Goal: Navigation & Orientation: Find specific page/section

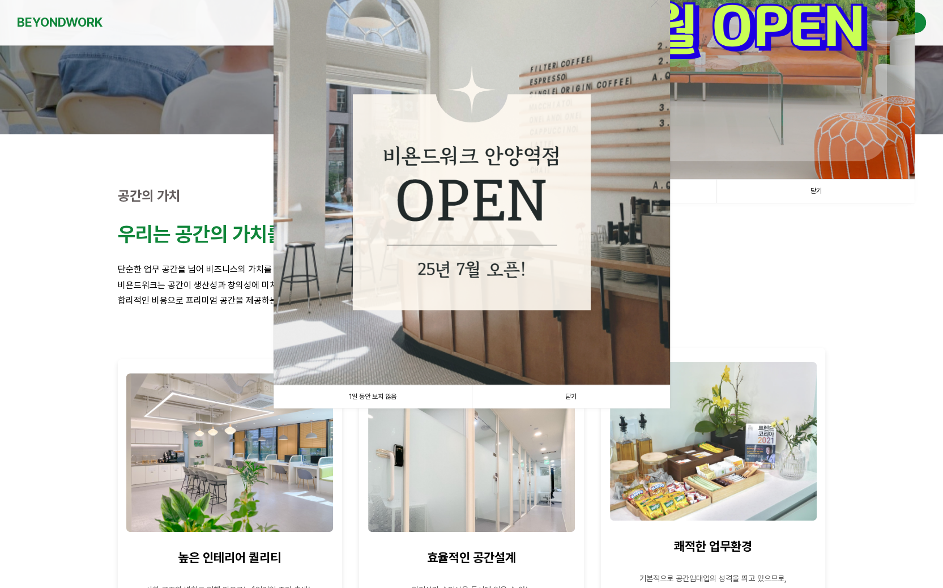
scroll to position [302, 0]
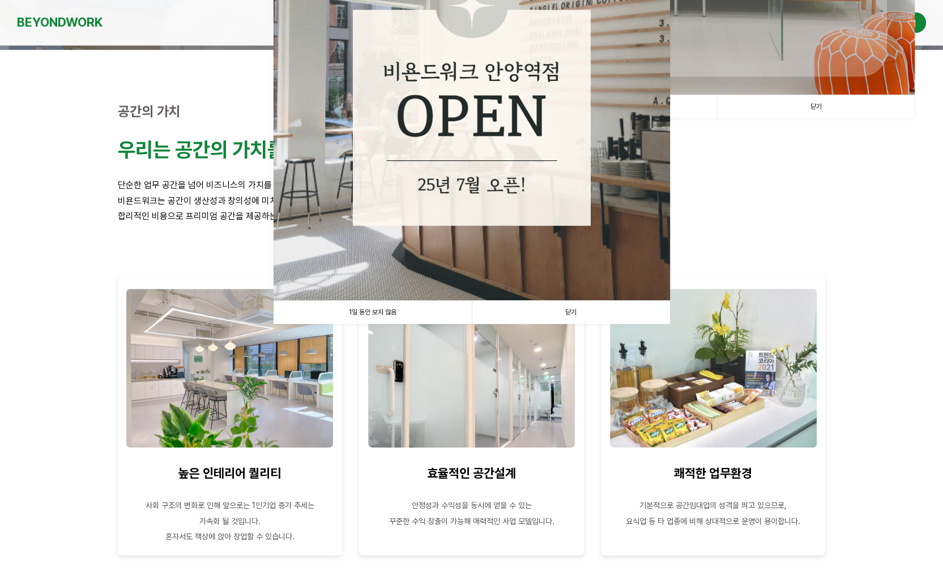
click at [577, 313] on link "닫기" at bounding box center [571, 312] width 198 height 23
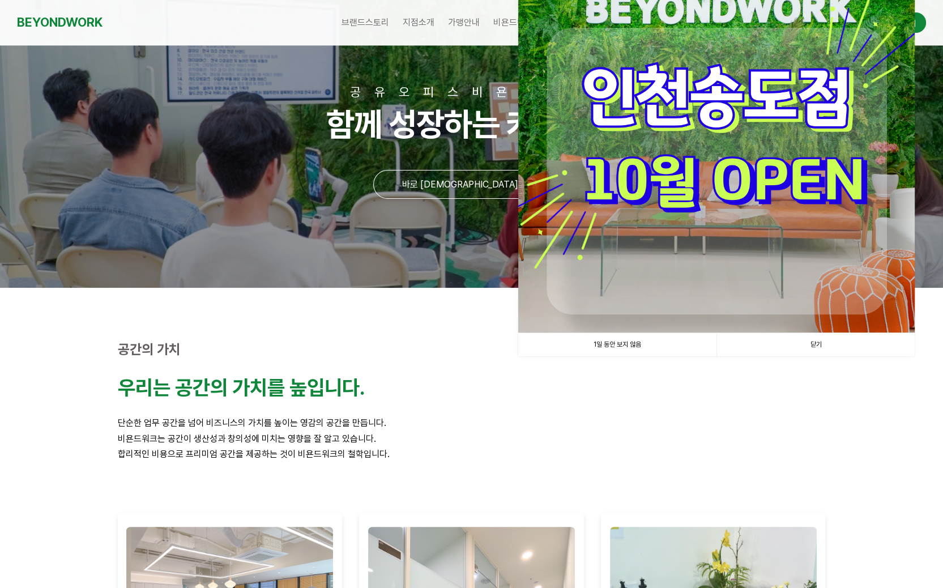
scroll to position [0, 0]
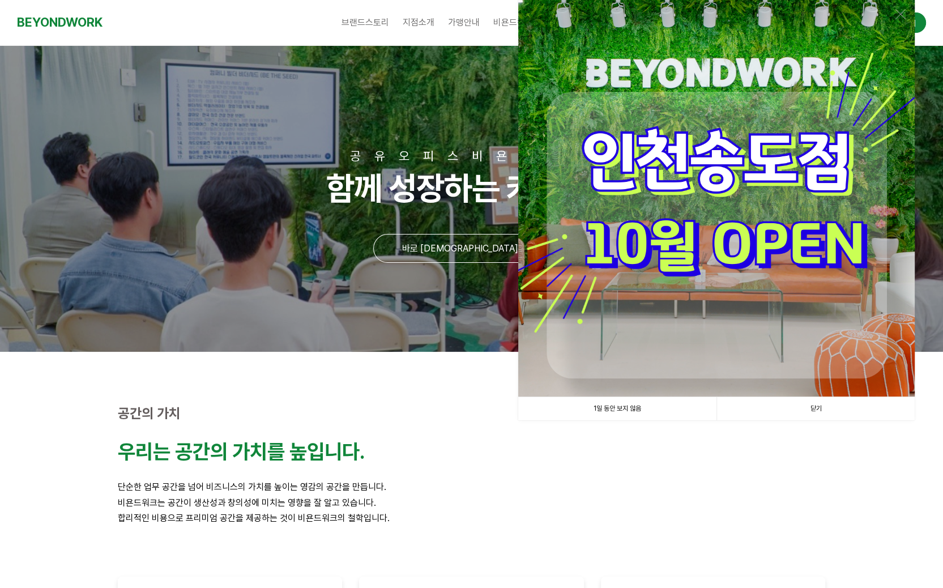
click at [815, 408] on link "닫기" at bounding box center [816, 408] width 198 height 23
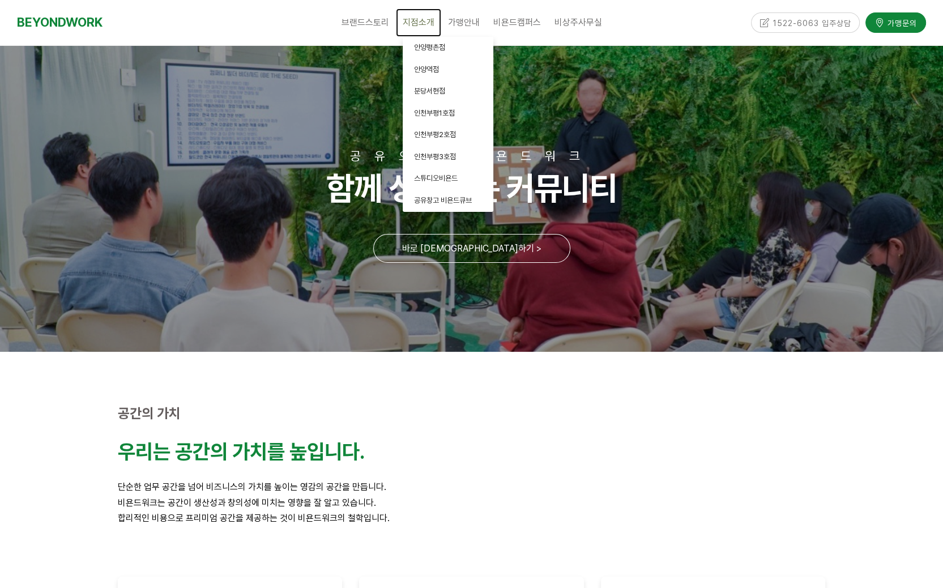
click at [426, 25] on span "지점소개" at bounding box center [419, 22] width 32 height 11
click at [429, 67] on span "안양역점" at bounding box center [426, 69] width 25 height 8
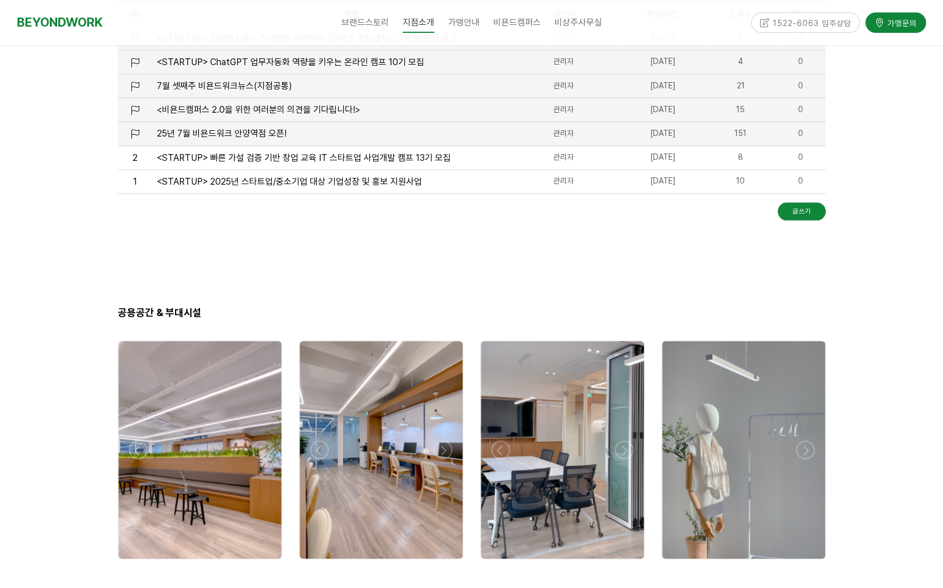
scroll to position [1510, 0]
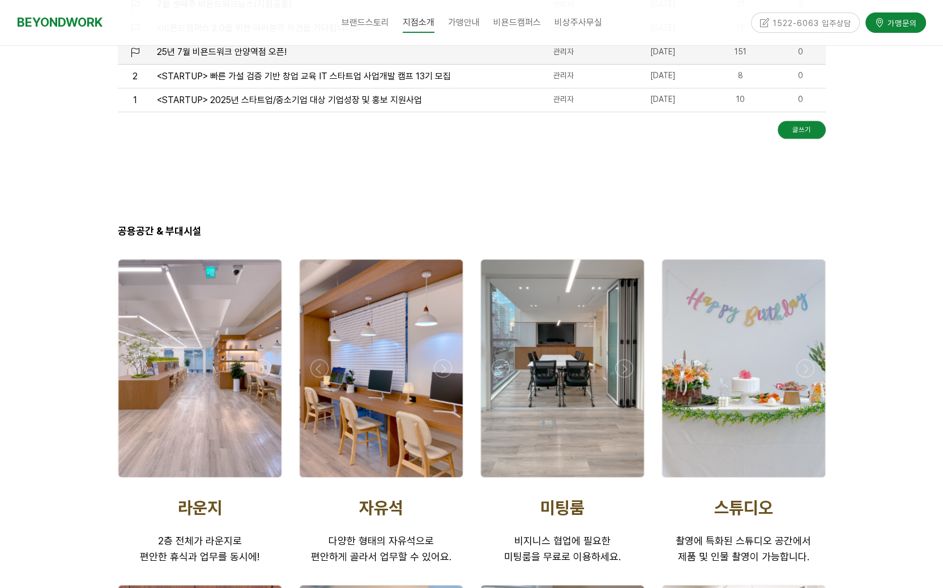
click at [592, 392] on div at bounding box center [562, 368] width 163 height 218
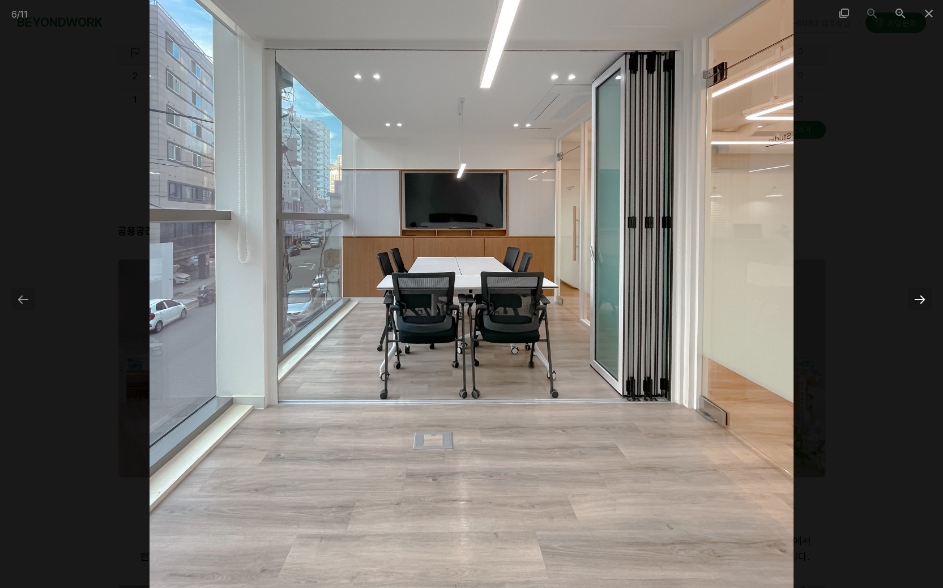
click at [918, 300] on div at bounding box center [920, 299] width 24 height 22
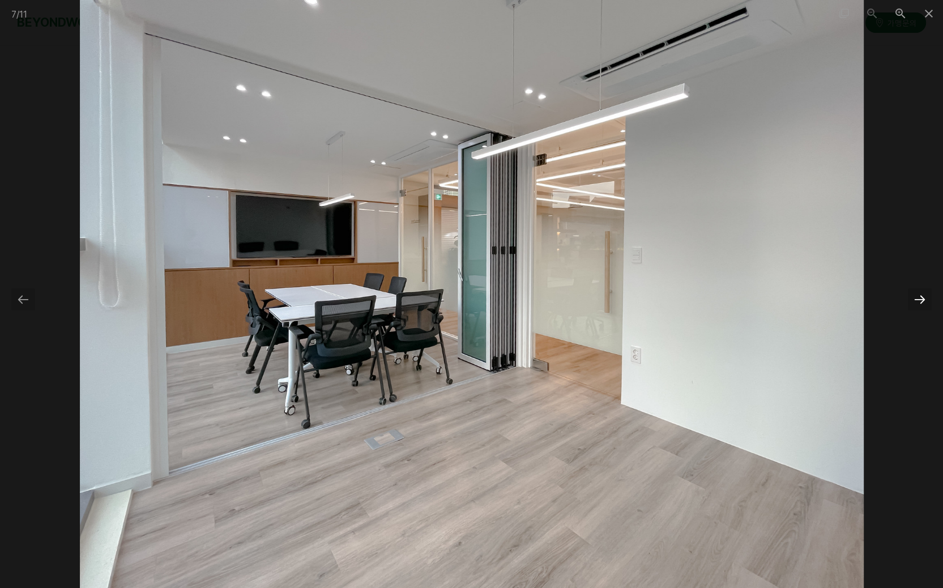
click at [918, 300] on div at bounding box center [920, 299] width 24 height 22
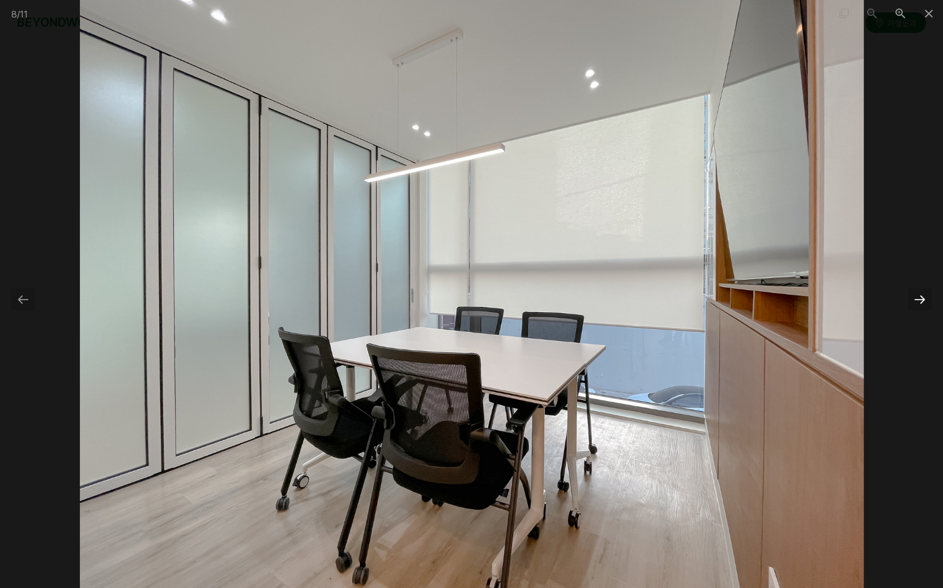
click at [919, 300] on div at bounding box center [920, 299] width 24 height 22
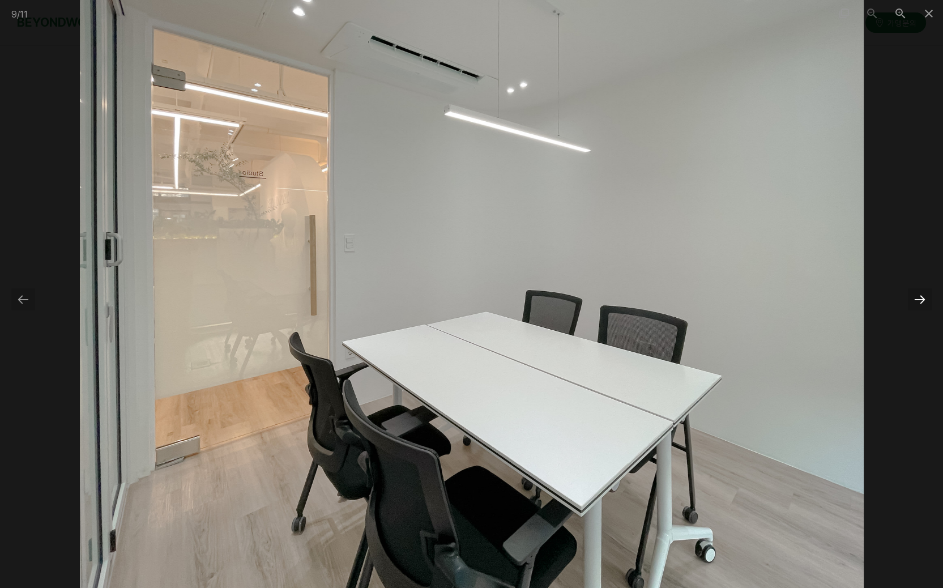
click at [919, 300] on div at bounding box center [920, 299] width 24 height 22
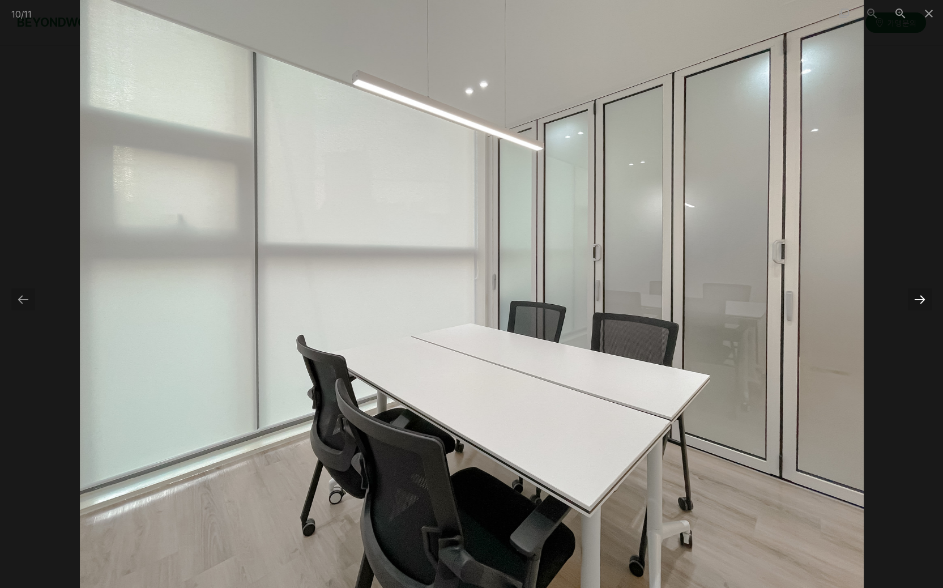
click at [922, 300] on div at bounding box center [920, 299] width 24 height 22
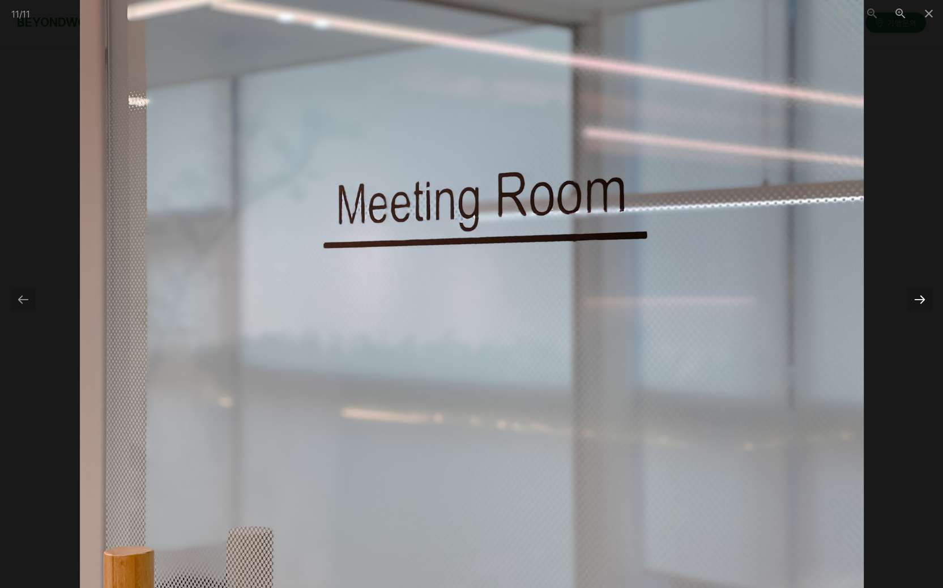
click at [922, 300] on div at bounding box center [920, 299] width 24 height 22
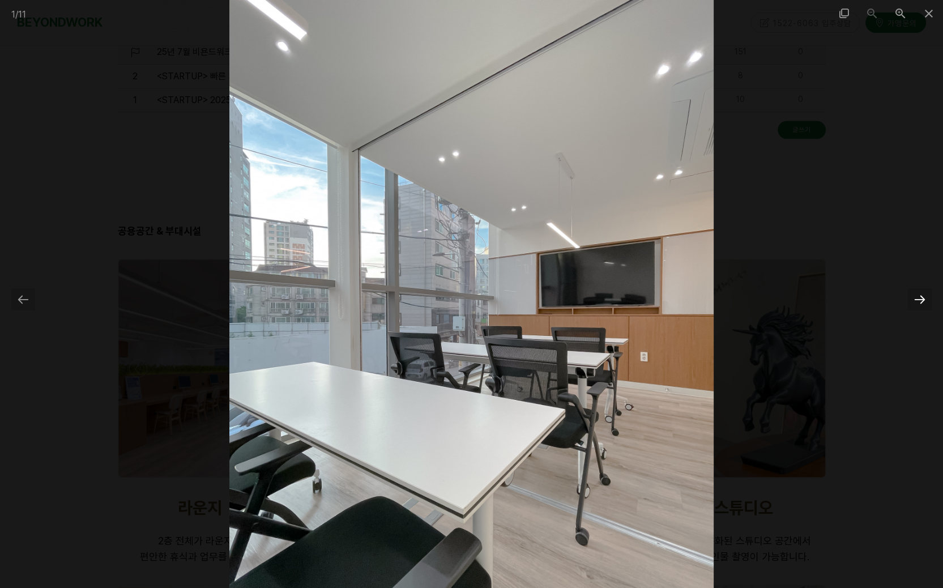
click at [922, 300] on div at bounding box center [920, 299] width 24 height 22
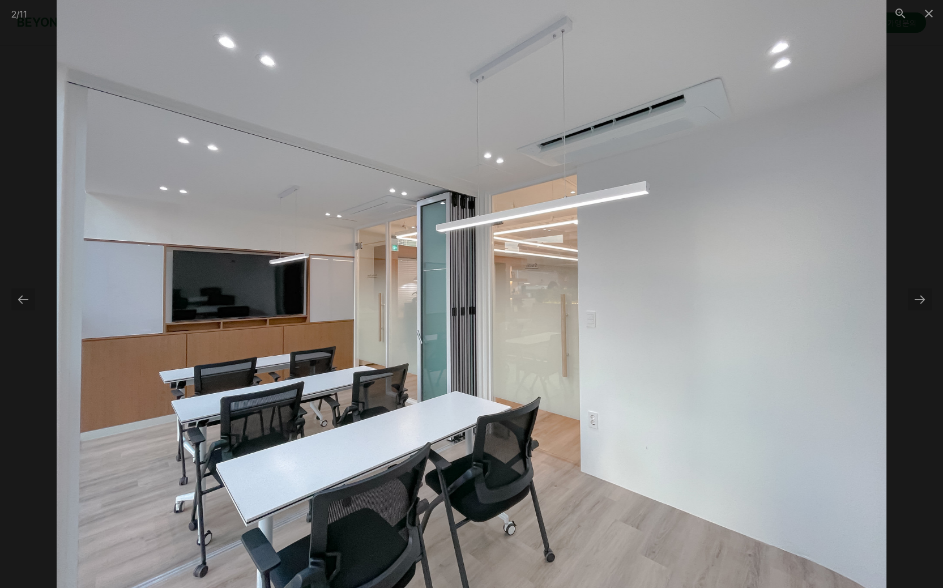
drag, startPoint x: 925, startPoint y: 297, endPoint x: 926, endPoint y: 279, distance: 18.2
click at [925, 296] on div at bounding box center [920, 299] width 24 height 22
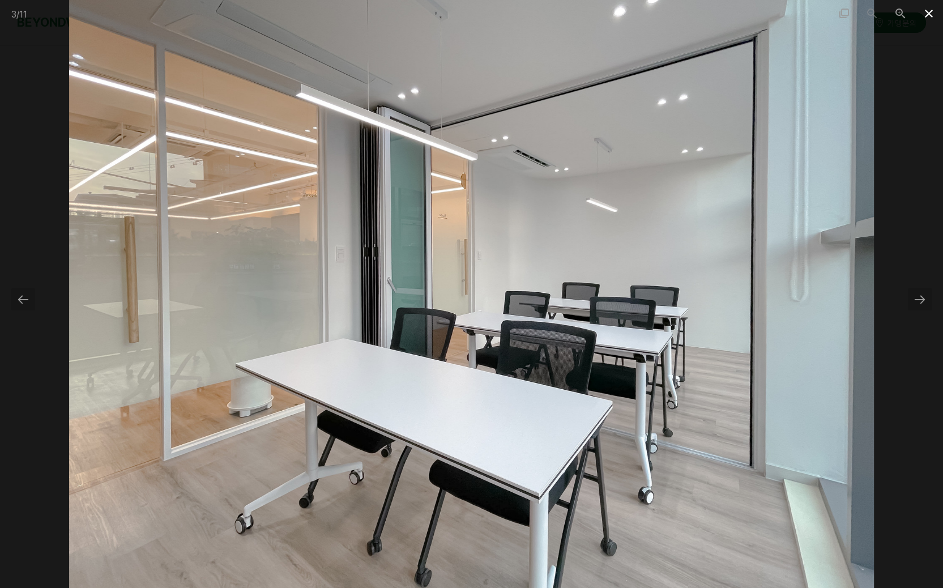
click at [925, 12] on span at bounding box center [929, 13] width 28 height 27
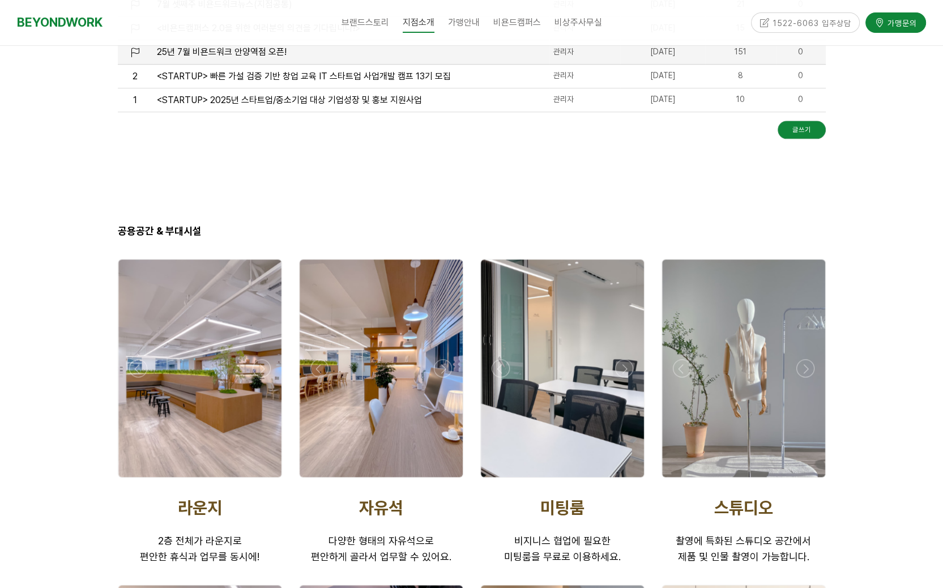
click at [208, 437] on div at bounding box center [199, 368] width 163 height 218
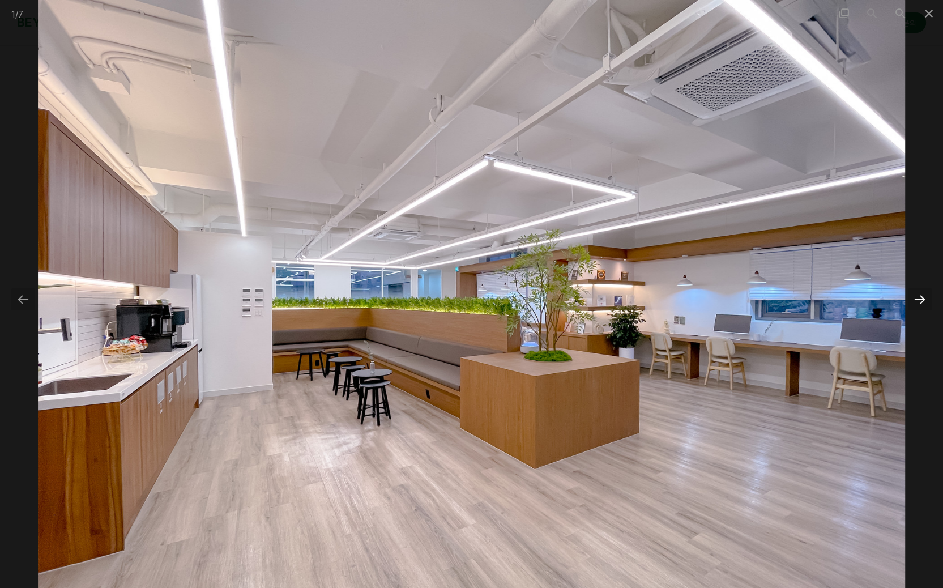
click at [921, 303] on div at bounding box center [920, 299] width 24 height 22
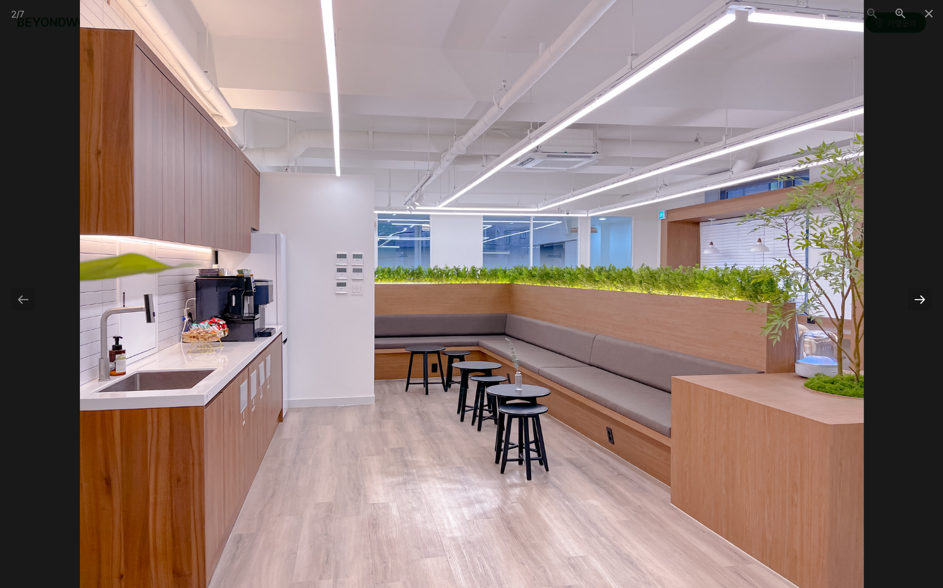
click at [921, 303] on div at bounding box center [920, 299] width 24 height 22
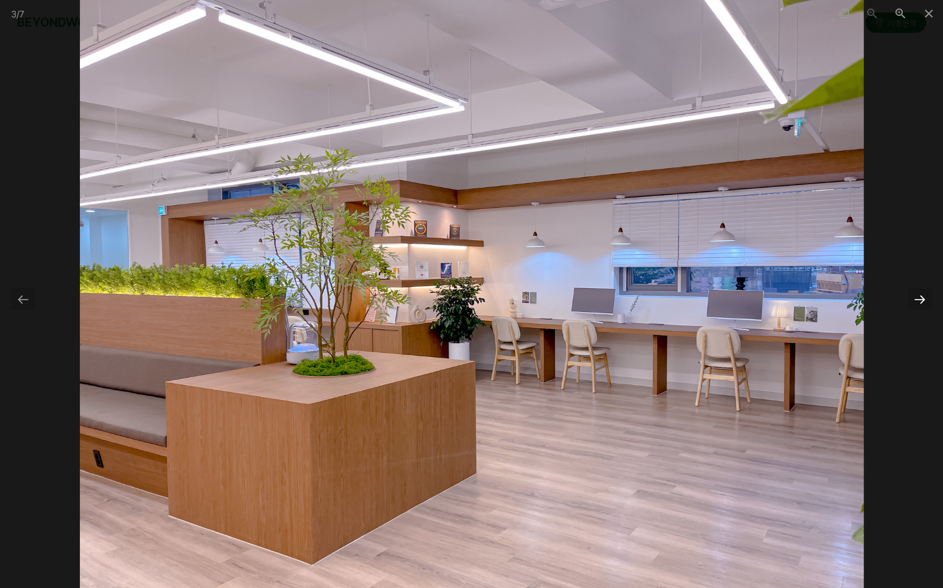
click at [920, 297] on div at bounding box center [920, 299] width 24 height 22
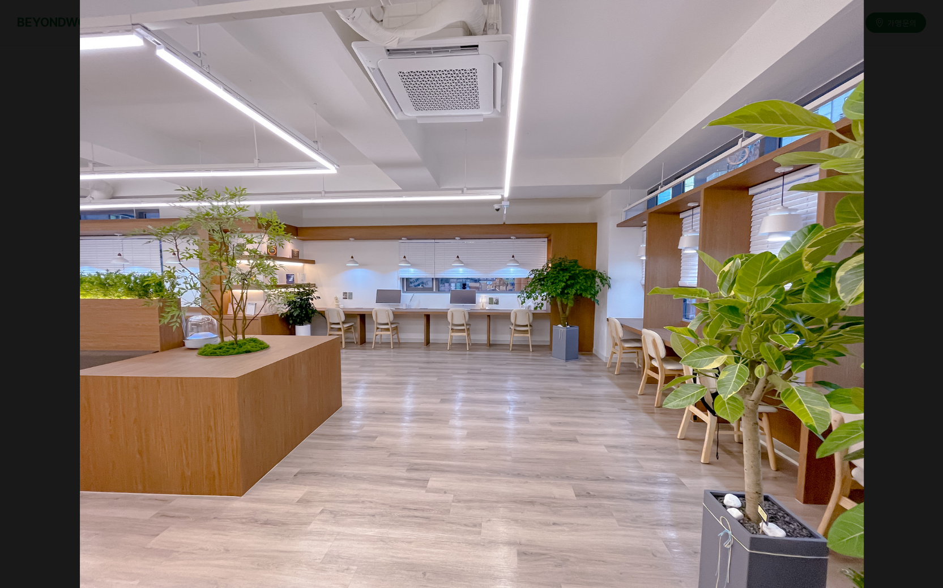
click at [920, 297] on div at bounding box center [926, 299] width 24 height 22
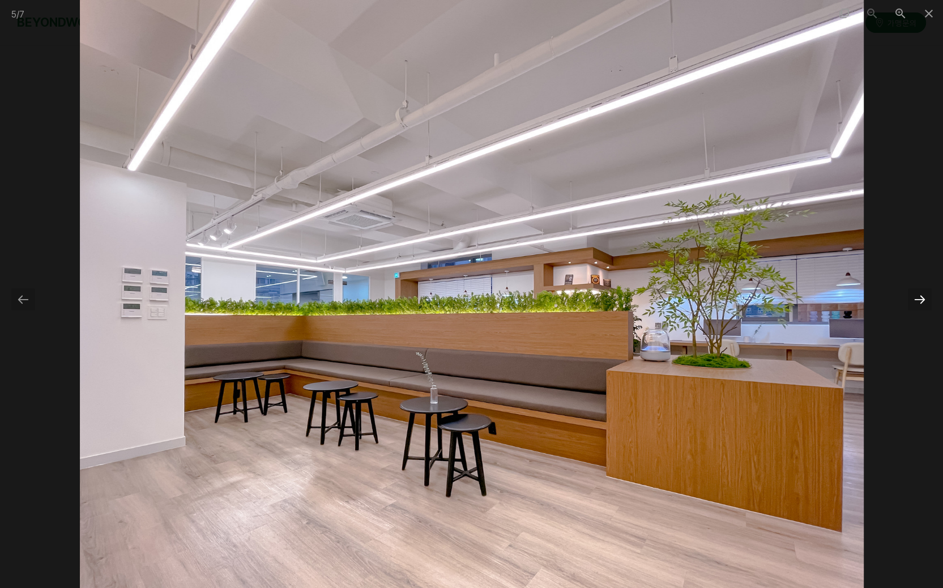
click at [920, 297] on div at bounding box center [920, 299] width 24 height 22
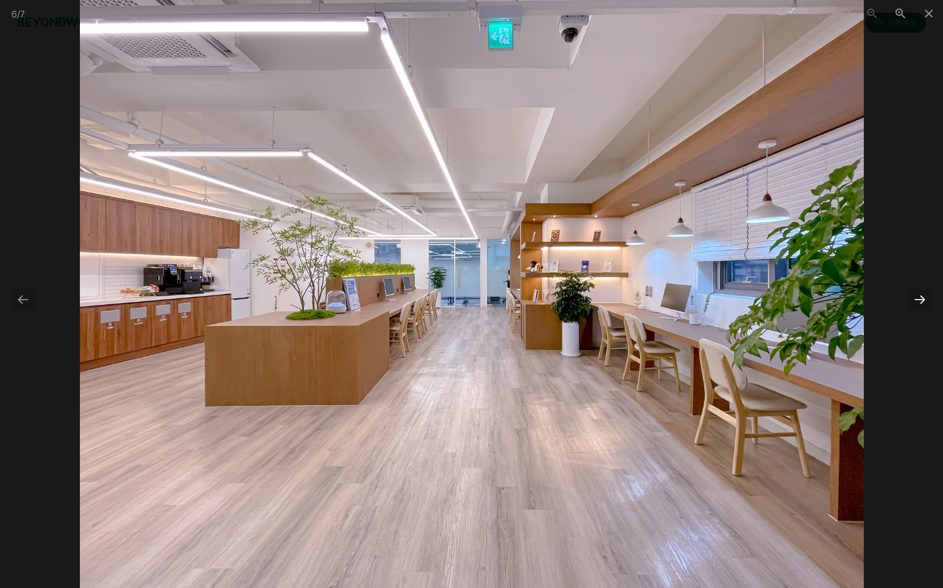
click at [922, 305] on div at bounding box center [920, 299] width 24 height 22
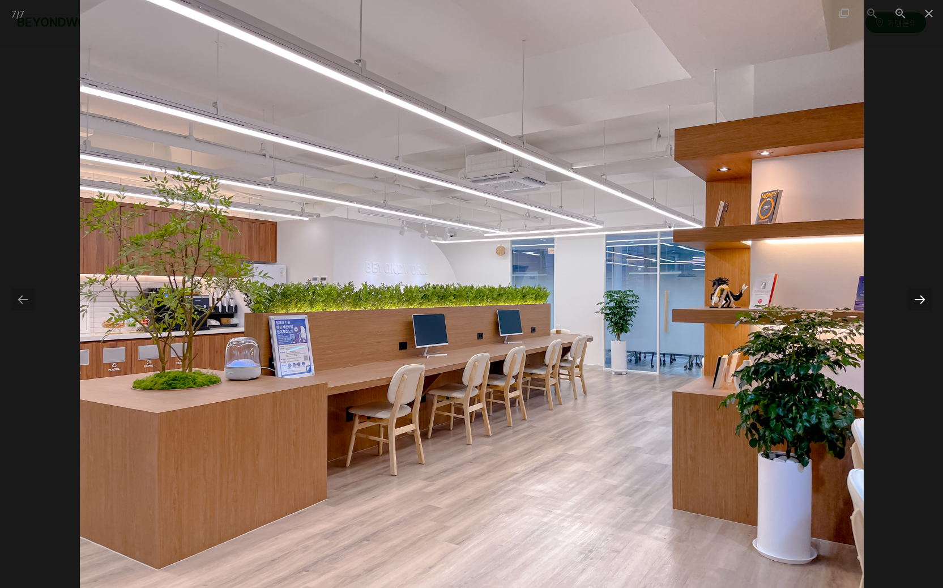
click at [920, 304] on div at bounding box center [920, 299] width 24 height 22
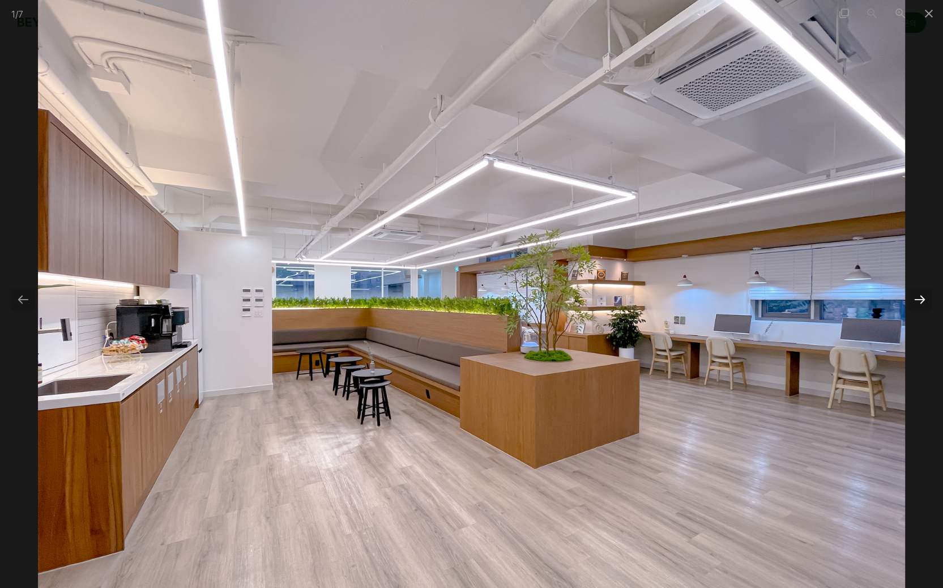
click at [920, 303] on div at bounding box center [920, 299] width 24 height 22
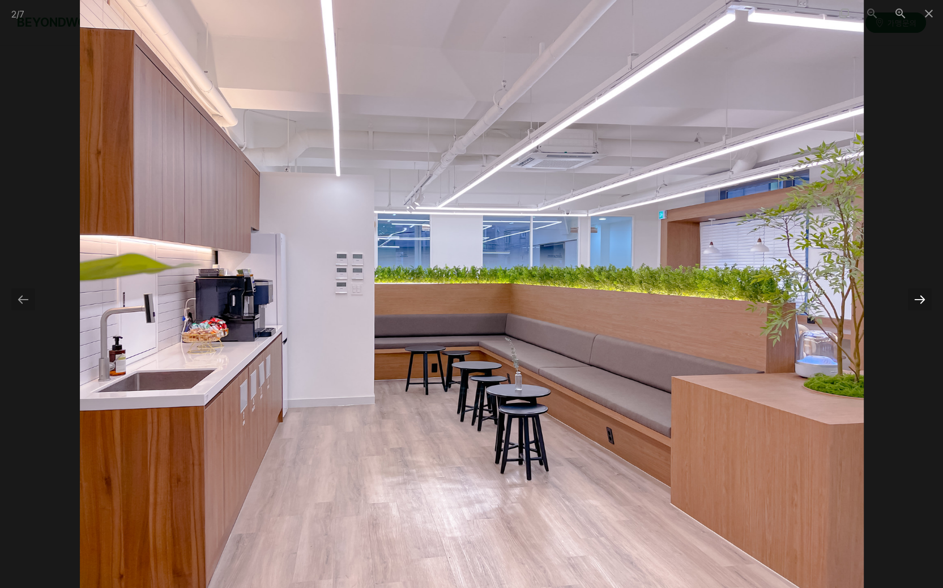
click at [925, 301] on div at bounding box center [920, 299] width 24 height 22
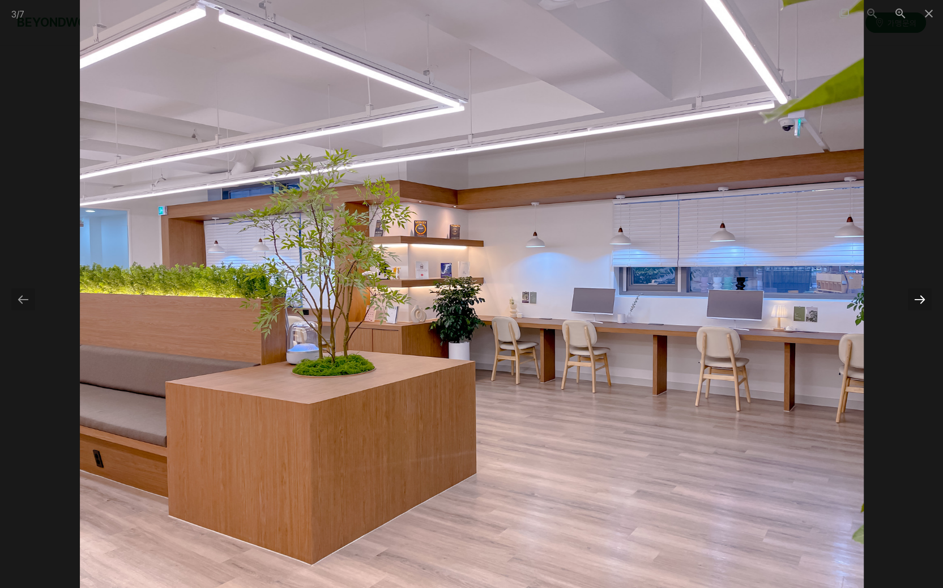
click at [925, 301] on div at bounding box center [920, 299] width 24 height 22
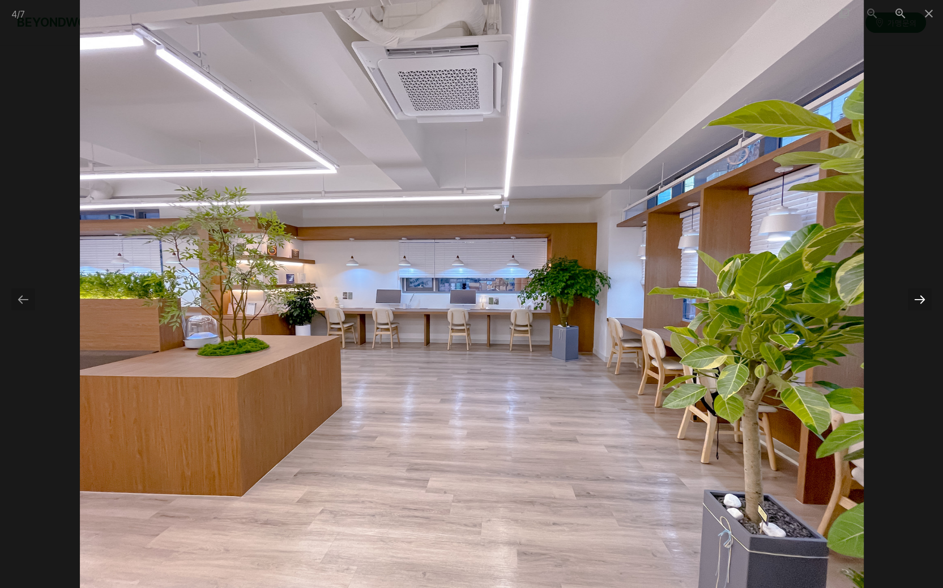
click at [925, 301] on div at bounding box center [920, 299] width 24 height 22
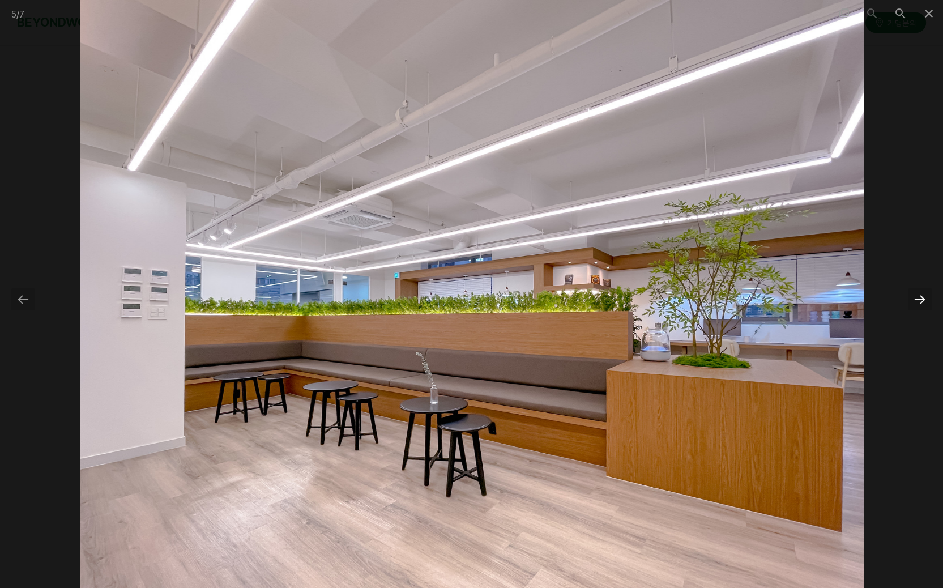
click at [925, 301] on div at bounding box center [920, 299] width 24 height 22
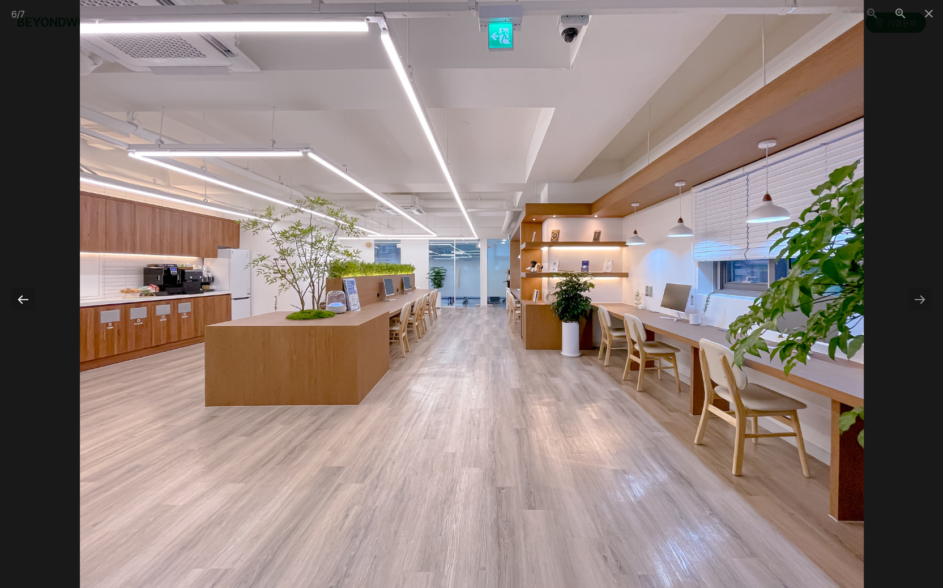
click at [23, 299] on div at bounding box center [23, 299] width 24 height 22
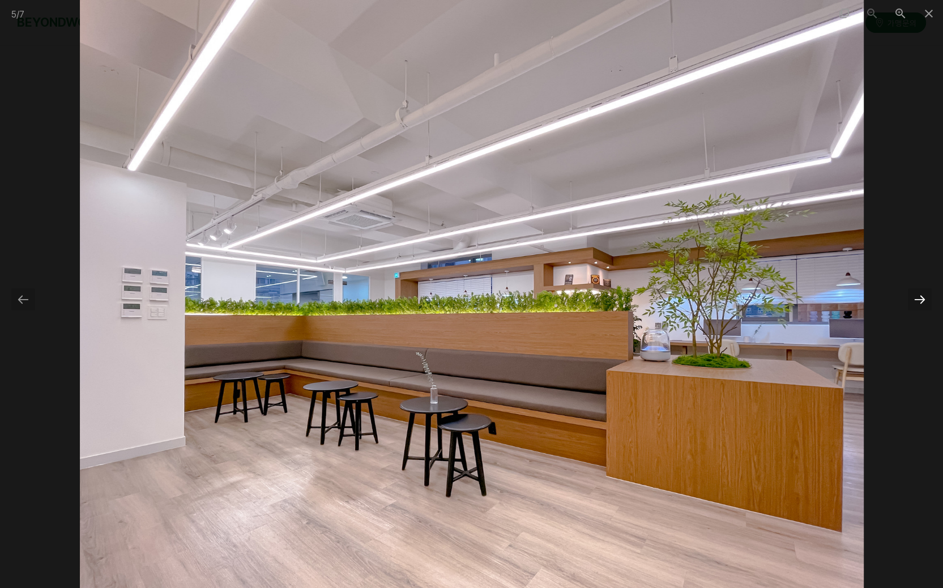
click at [917, 299] on div at bounding box center [920, 299] width 24 height 22
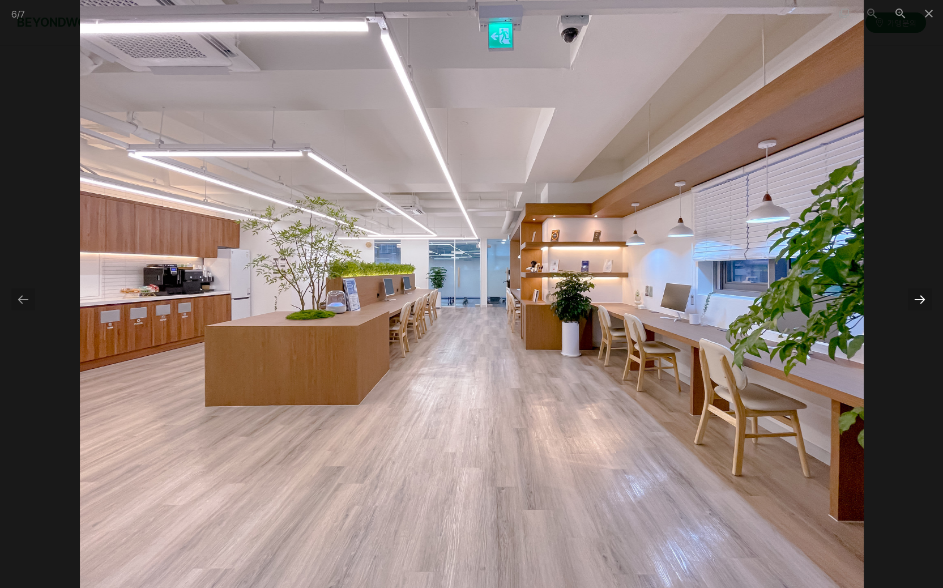
click at [917, 298] on div at bounding box center [920, 299] width 24 height 22
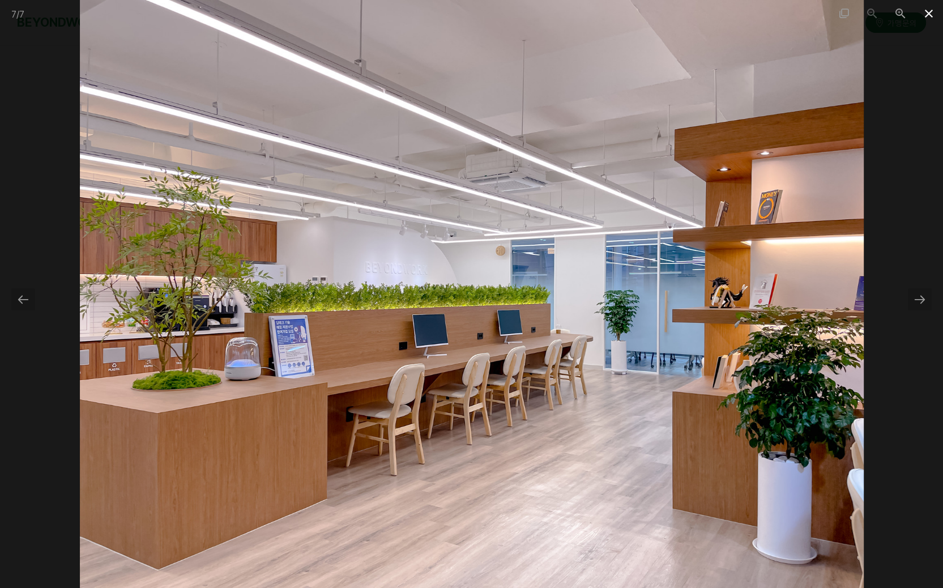
click at [928, 12] on span at bounding box center [929, 13] width 28 height 27
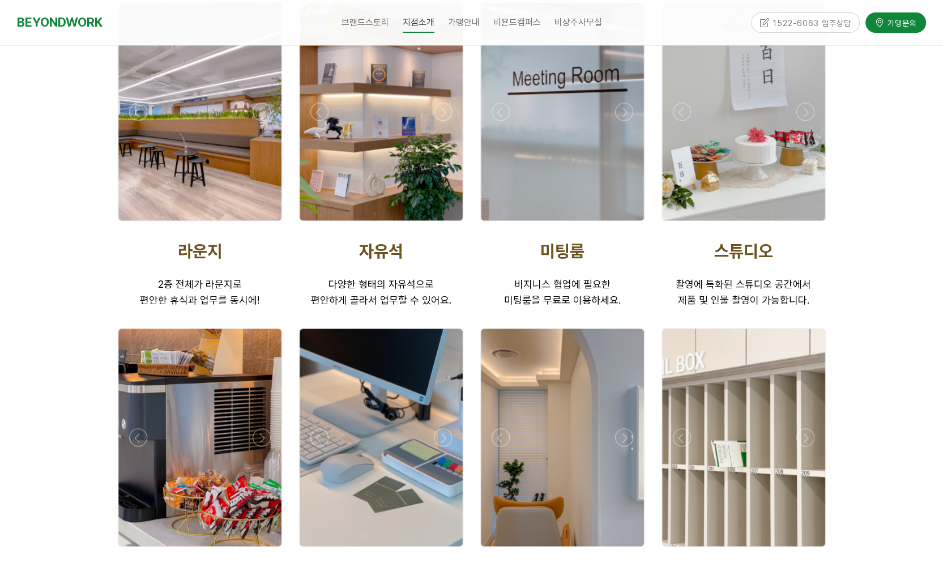
scroll to position [1813, 0]
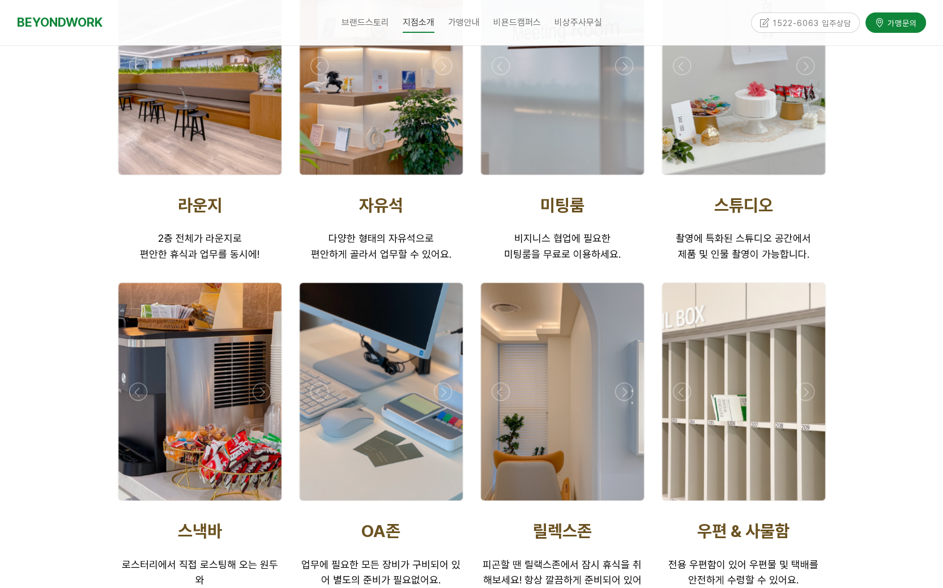
click at [775, 141] on div at bounding box center [743, 66] width 163 height 218
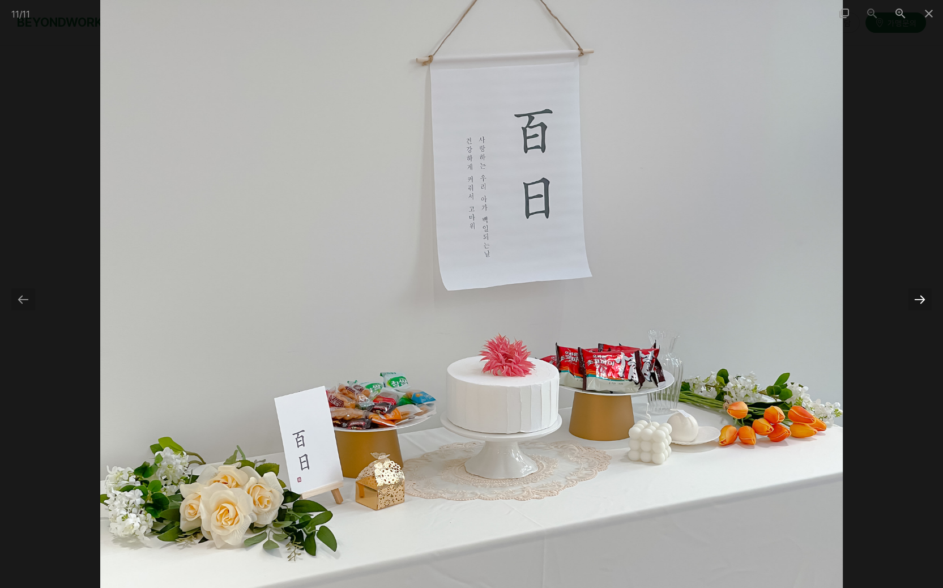
click at [919, 302] on div at bounding box center [920, 299] width 24 height 22
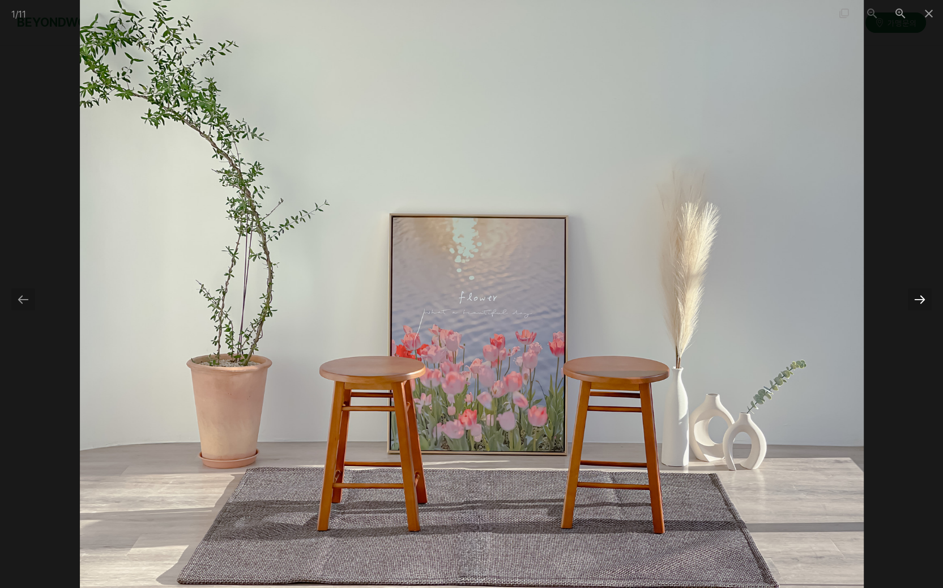
click at [919, 302] on div at bounding box center [920, 299] width 24 height 22
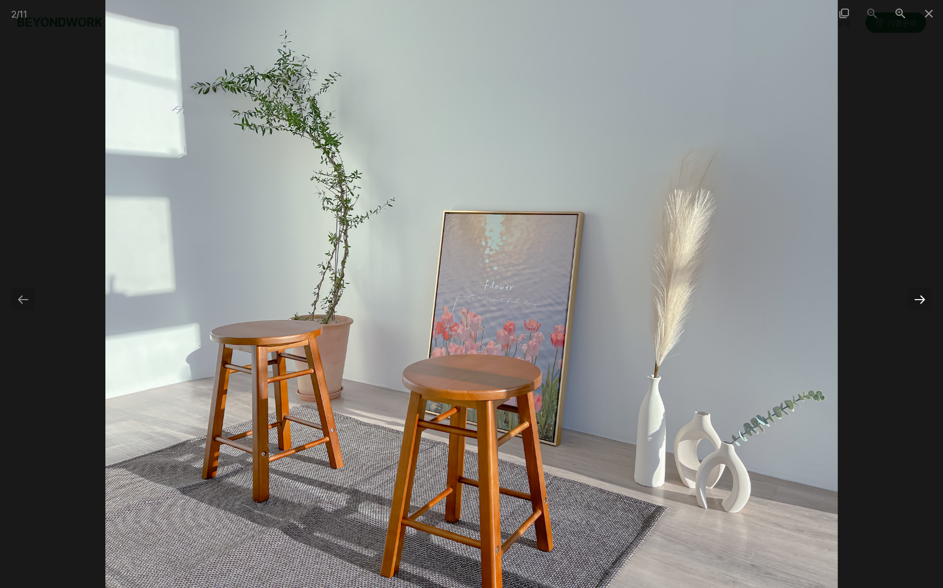
click at [921, 302] on div at bounding box center [920, 299] width 24 height 22
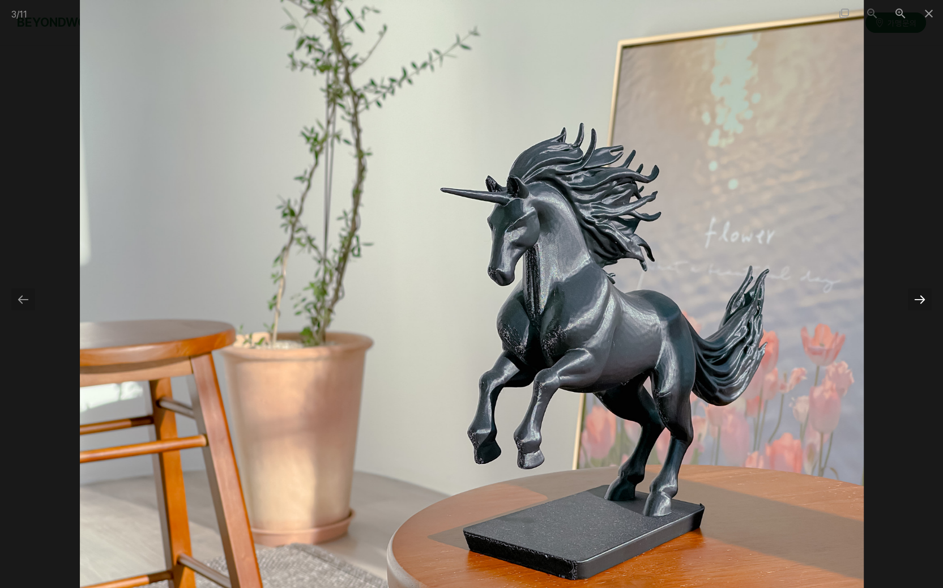
click at [926, 301] on div at bounding box center [920, 299] width 24 height 22
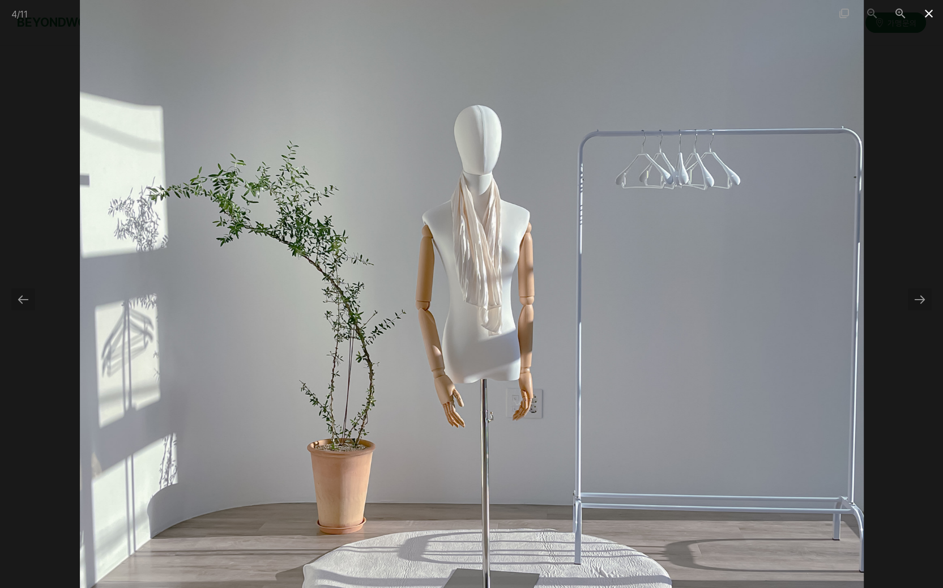
click at [927, 16] on span at bounding box center [929, 13] width 28 height 27
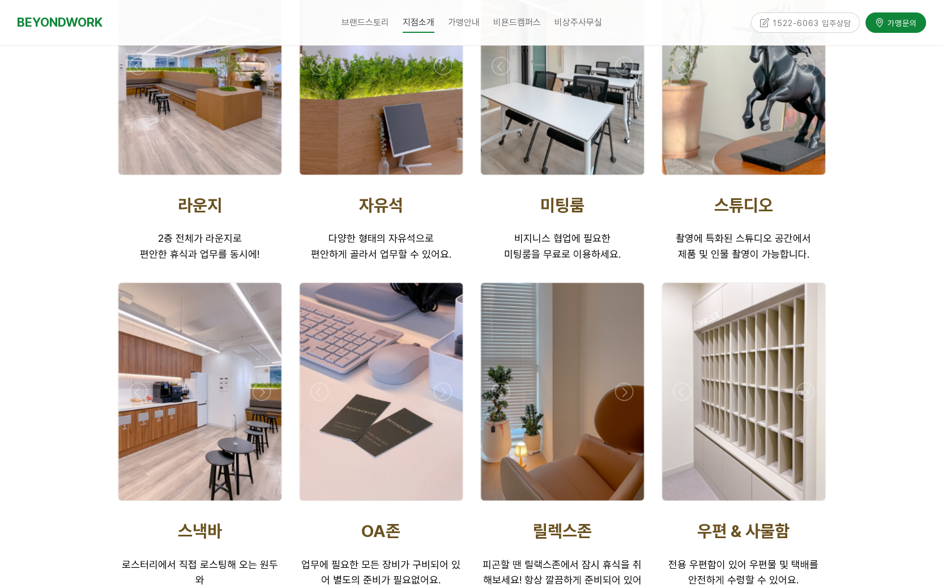
click at [376, 167] on div at bounding box center [381, 66] width 163 height 218
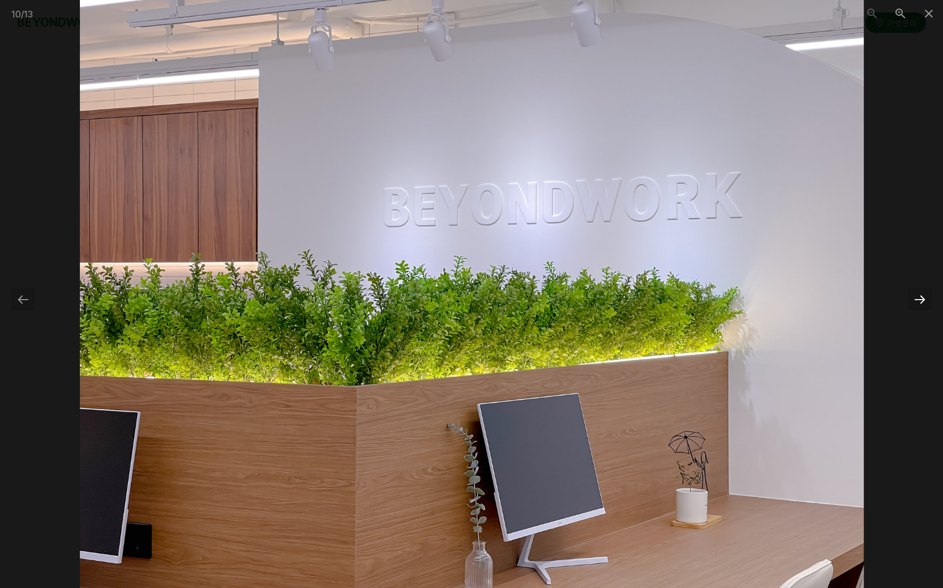
click at [920, 301] on div at bounding box center [920, 299] width 24 height 22
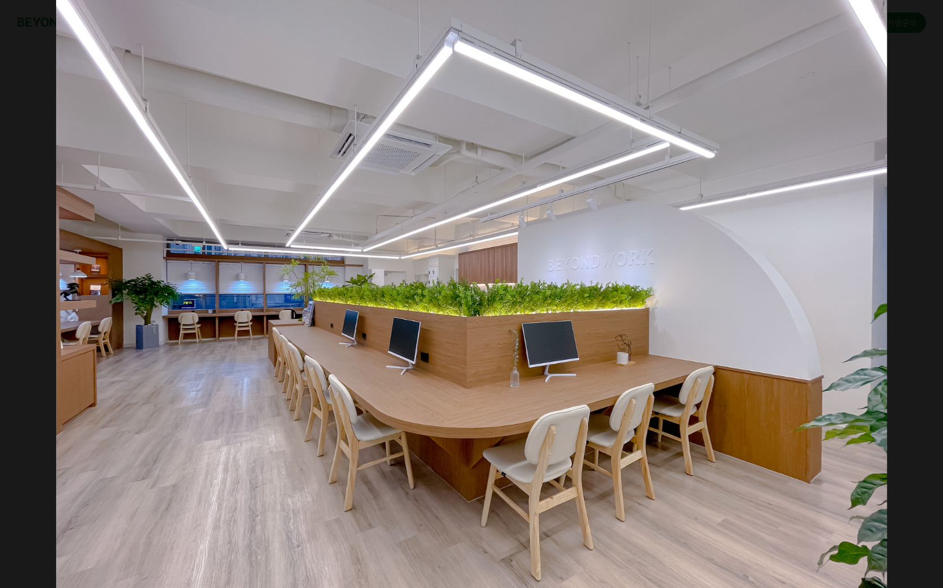
click at [919, 300] on div at bounding box center [926, 299] width 24 height 22
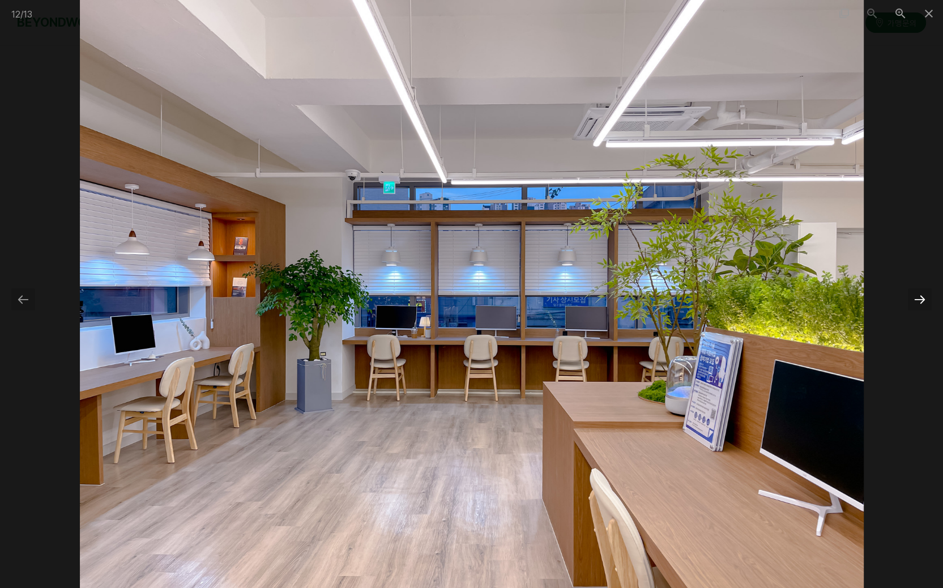
click at [921, 297] on div at bounding box center [920, 299] width 24 height 22
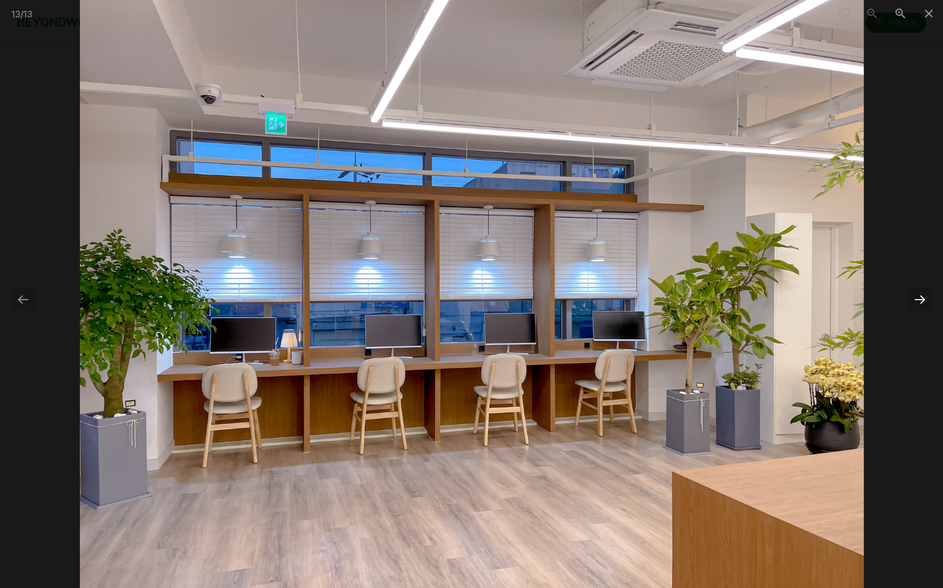
click at [921, 297] on div at bounding box center [920, 299] width 24 height 22
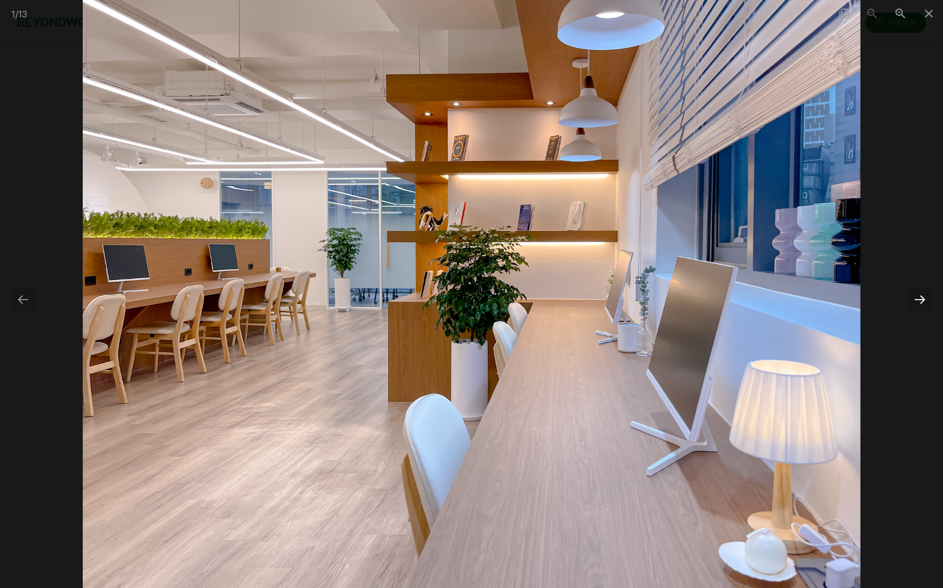
click at [921, 297] on div at bounding box center [920, 299] width 24 height 22
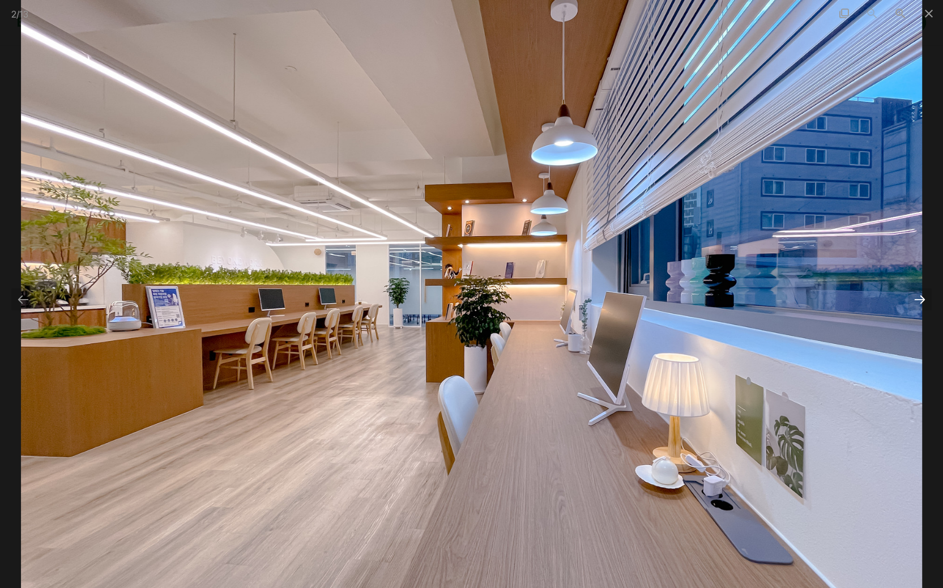
click at [921, 297] on div at bounding box center [920, 299] width 24 height 22
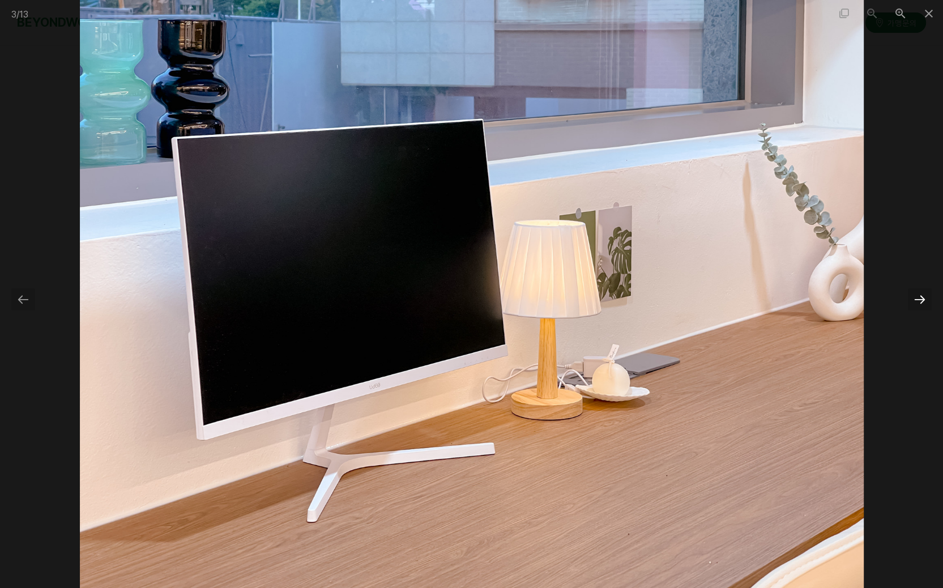
click at [921, 297] on div at bounding box center [920, 299] width 24 height 22
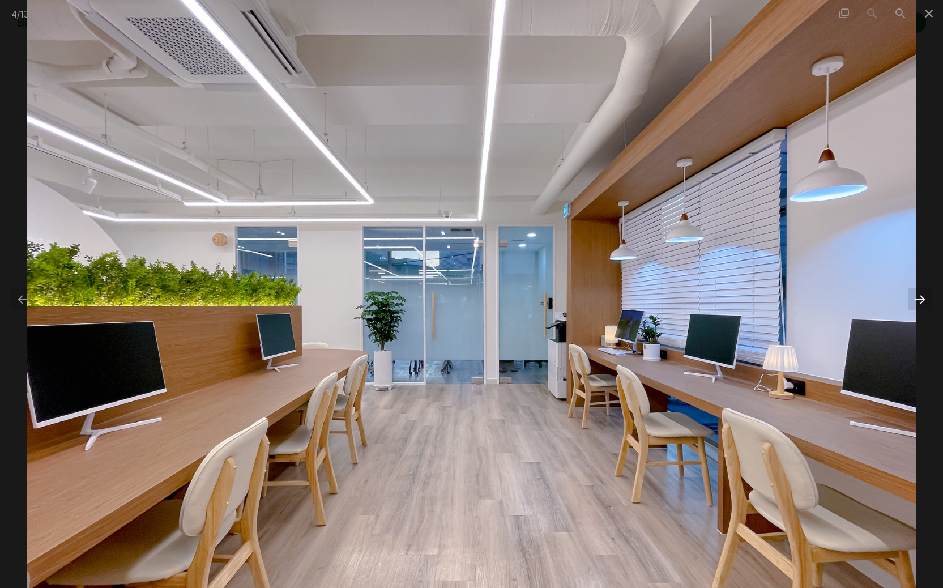
click at [921, 297] on div at bounding box center [920, 299] width 24 height 22
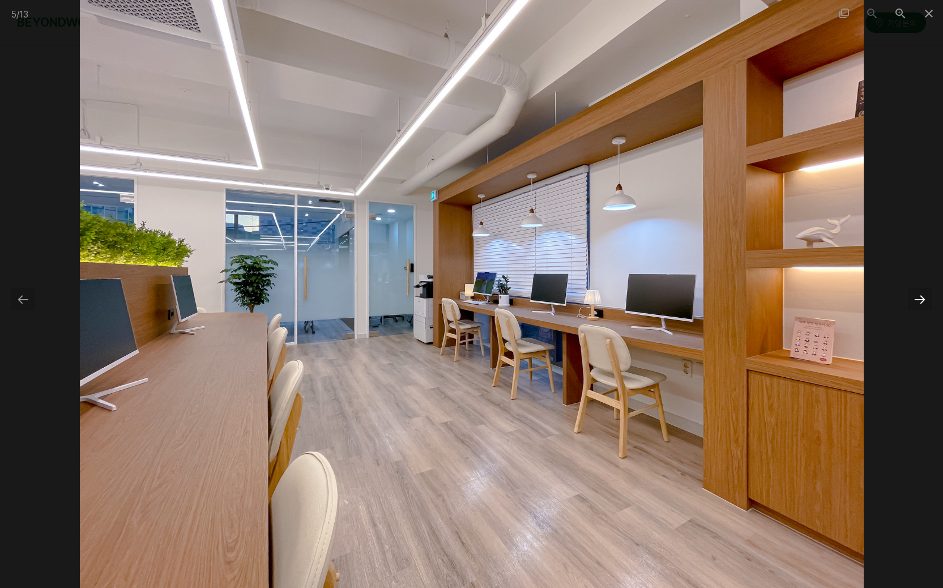
click at [926, 299] on div at bounding box center [920, 299] width 24 height 22
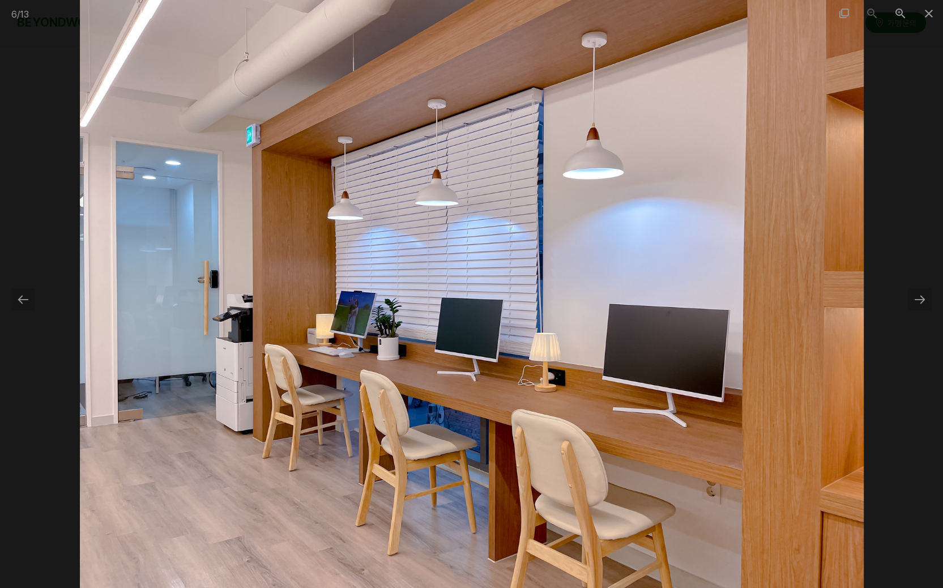
drag, startPoint x: 934, startPoint y: 15, endPoint x: 932, endPoint y: 27, distance: 12.1
click at [934, 14] on span at bounding box center [929, 13] width 28 height 27
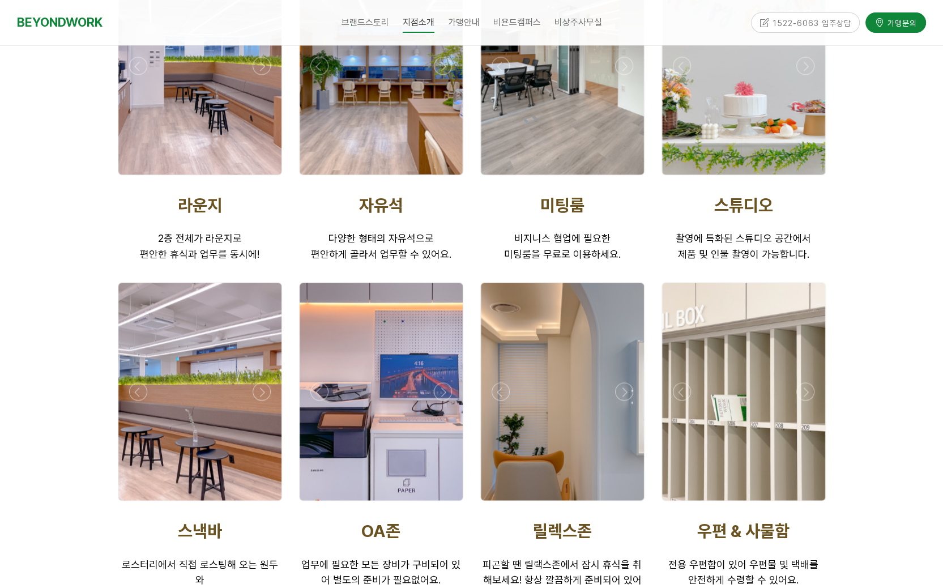
click at [774, 365] on div at bounding box center [743, 392] width 163 height 218
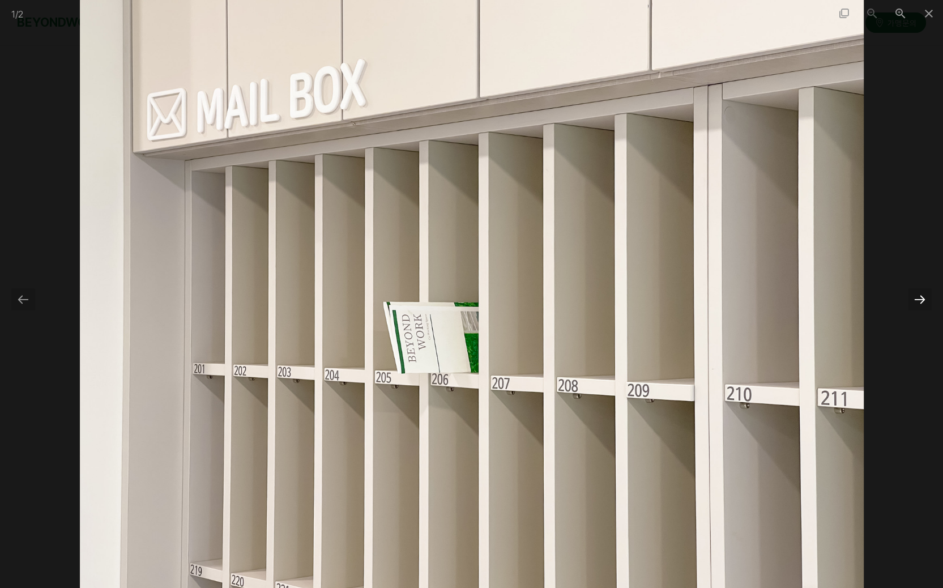
click at [918, 302] on div at bounding box center [920, 299] width 24 height 22
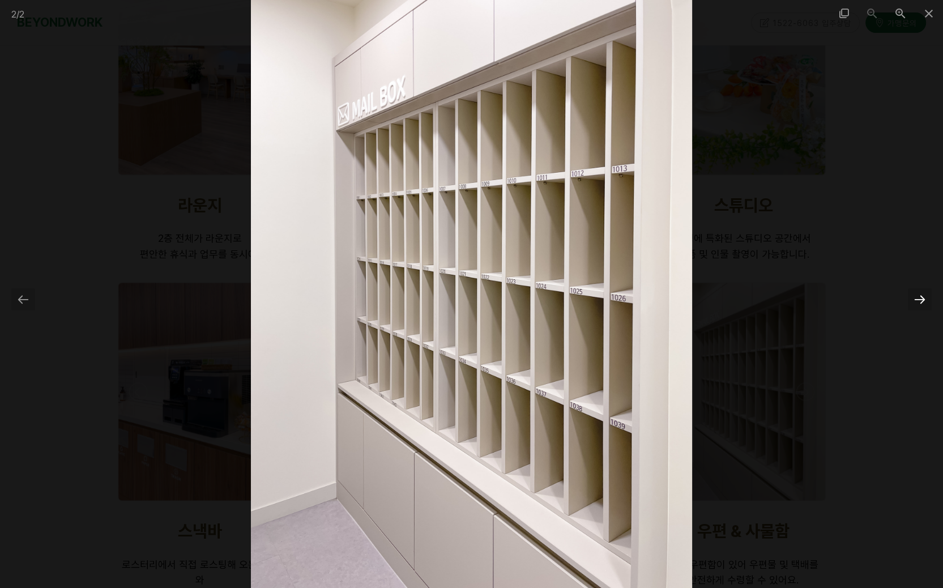
click at [918, 300] on div at bounding box center [920, 299] width 24 height 22
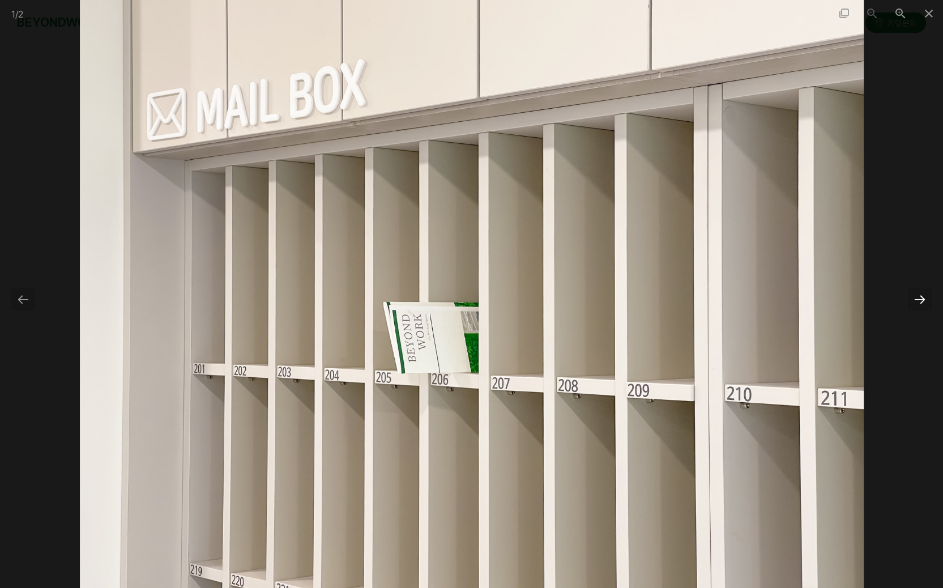
click at [918, 300] on div at bounding box center [920, 299] width 24 height 22
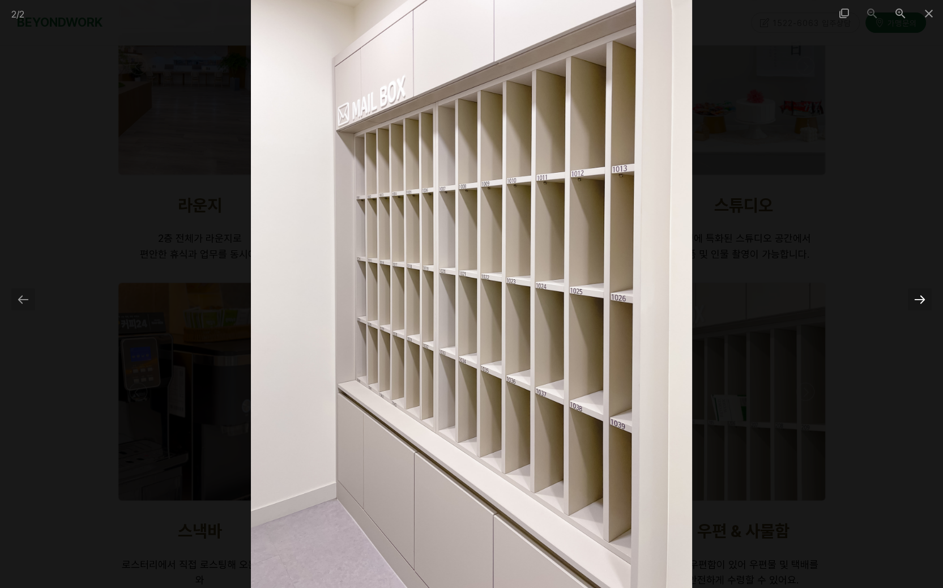
click at [918, 300] on div at bounding box center [920, 299] width 24 height 22
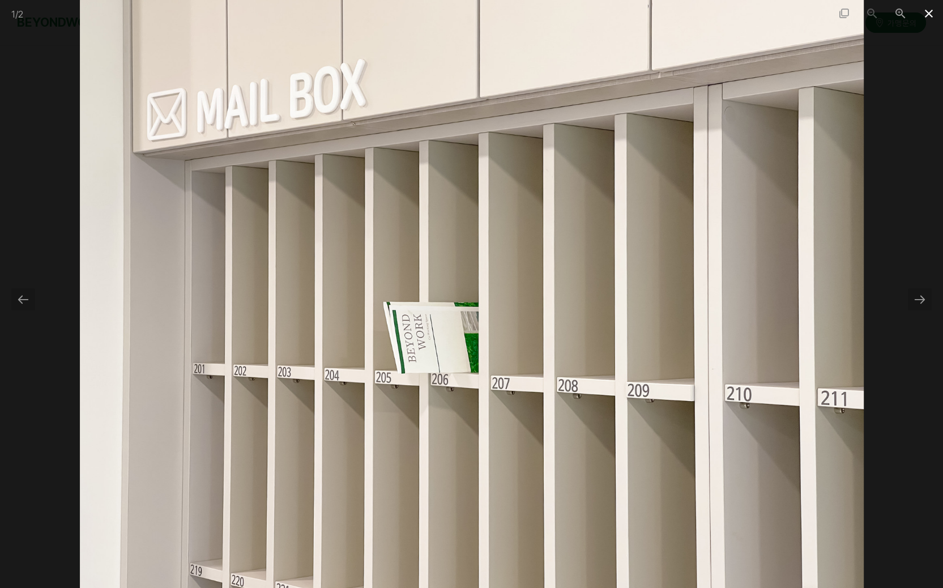
click at [929, 12] on span at bounding box center [929, 13] width 28 height 27
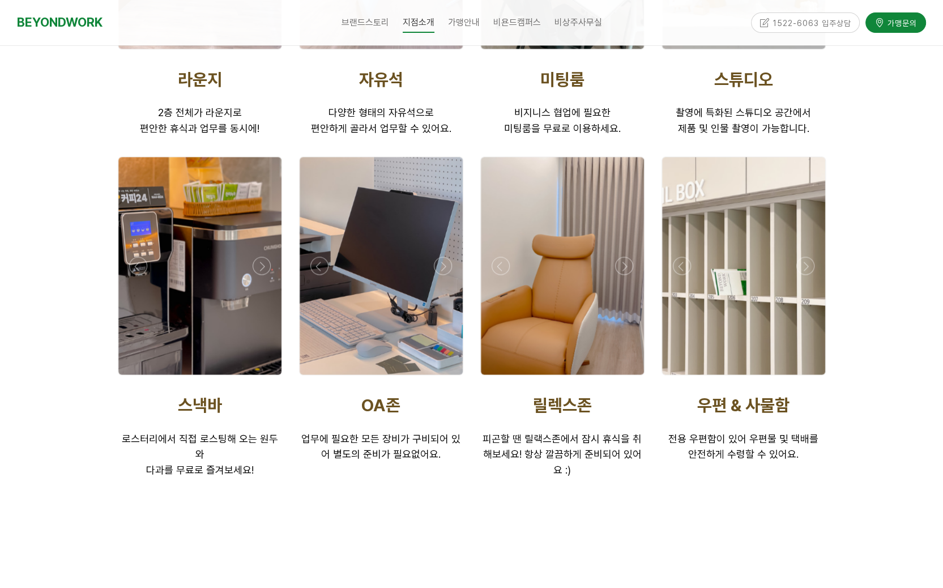
scroll to position [1964, 0]
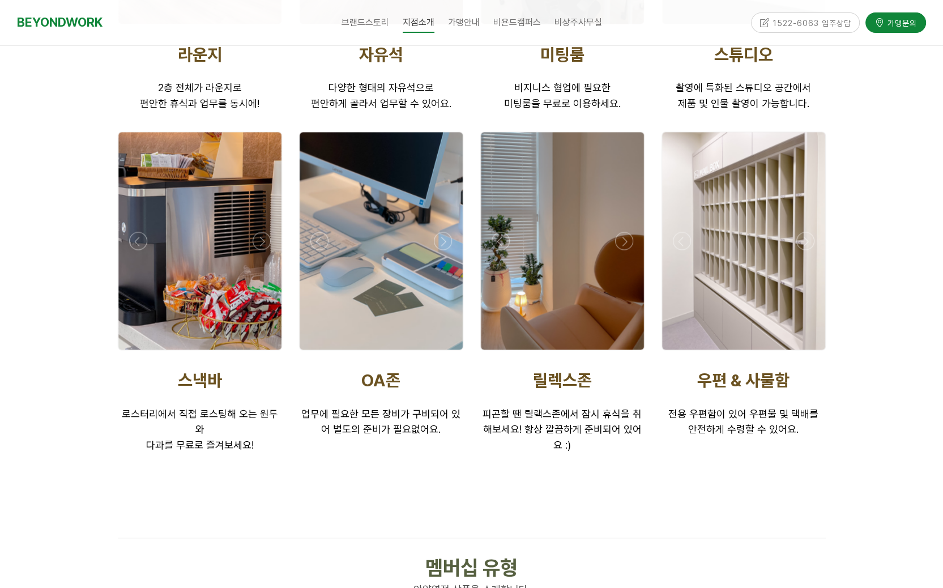
click at [199, 295] on div at bounding box center [199, 241] width 163 height 218
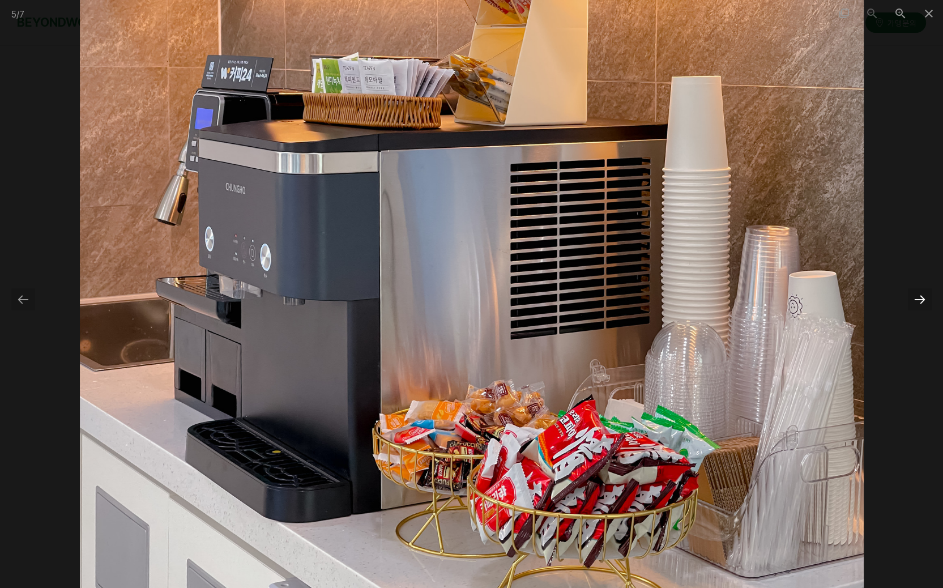
click at [913, 302] on div at bounding box center [920, 299] width 24 height 22
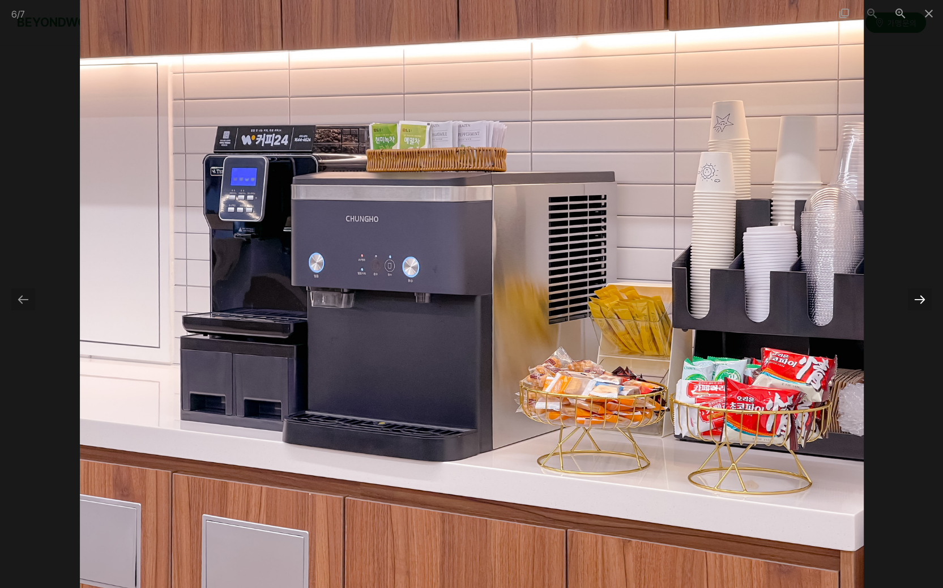
click at [913, 302] on div at bounding box center [920, 299] width 24 height 22
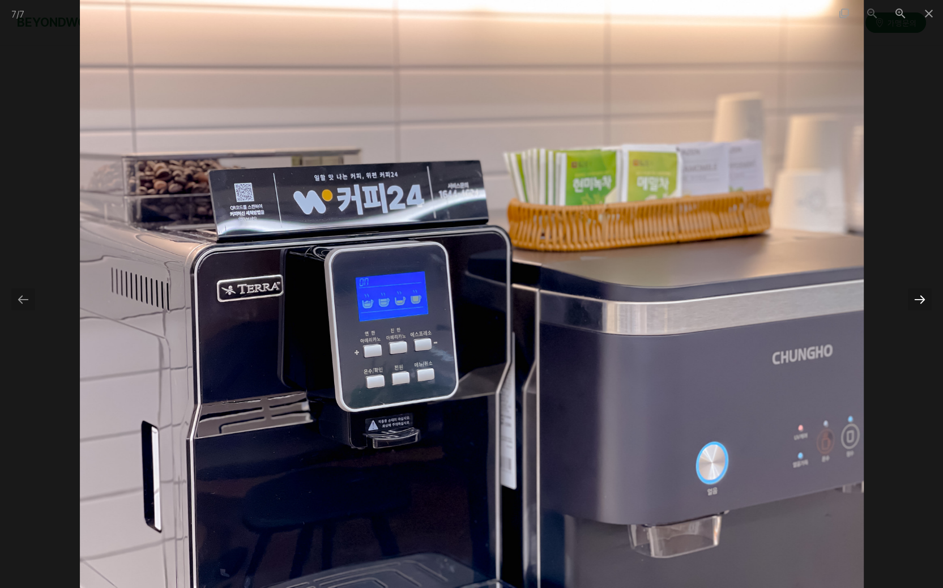
click at [919, 301] on div at bounding box center [920, 299] width 24 height 22
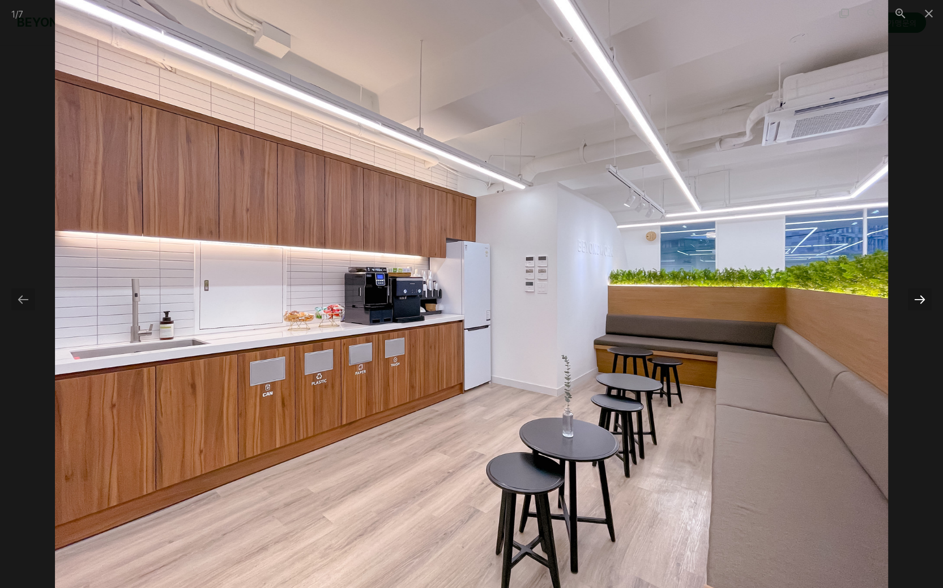
click at [927, 300] on div at bounding box center [920, 299] width 24 height 22
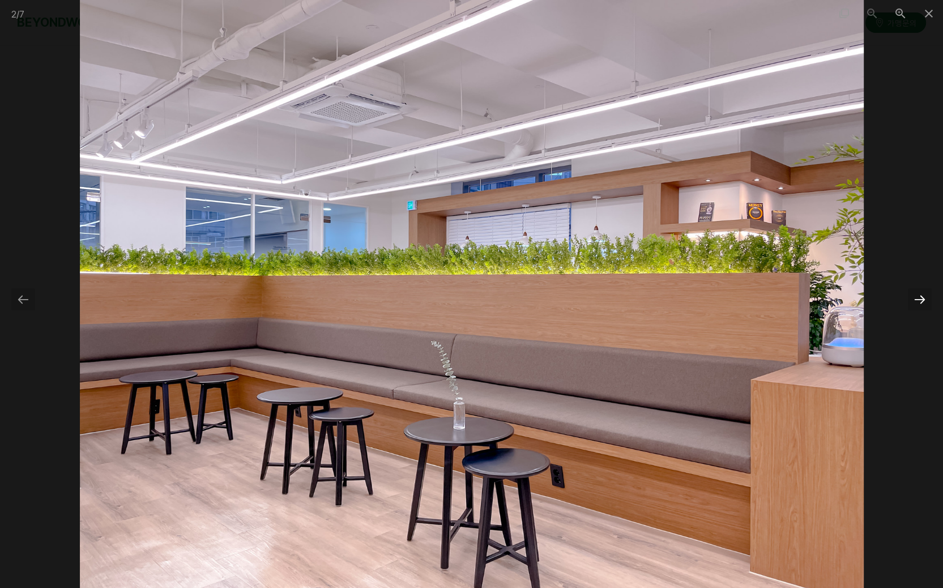
click at [931, 301] on div at bounding box center [920, 299] width 24 height 22
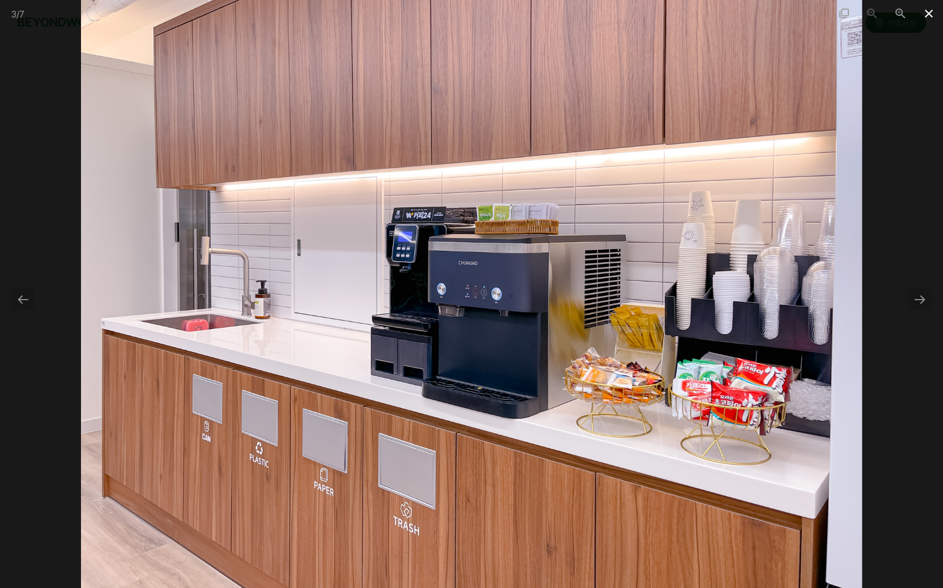
click at [933, 16] on span at bounding box center [929, 13] width 28 height 27
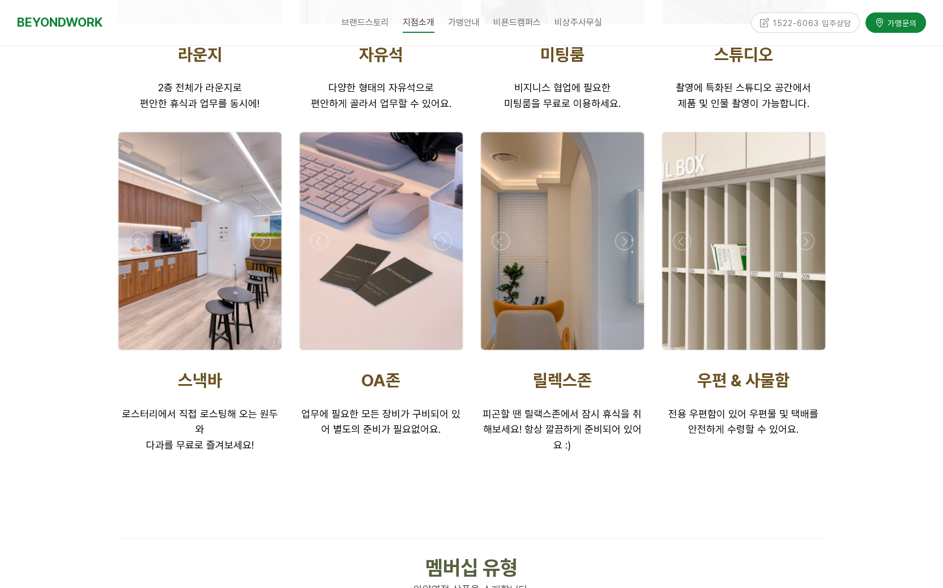
click at [342, 304] on div at bounding box center [381, 241] width 163 height 218
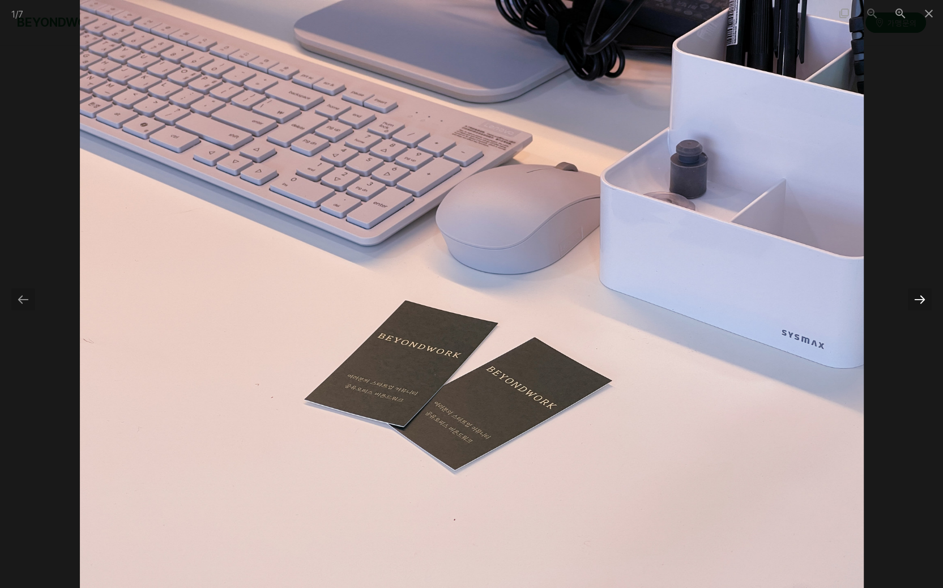
click at [921, 297] on div at bounding box center [920, 299] width 24 height 22
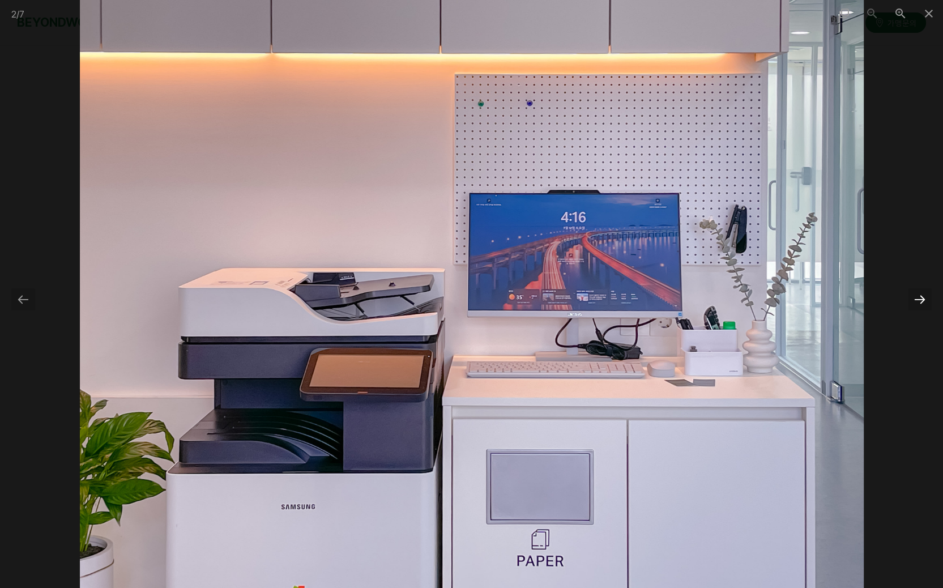
click at [922, 299] on div at bounding box center [920, 299] width 24 height 22
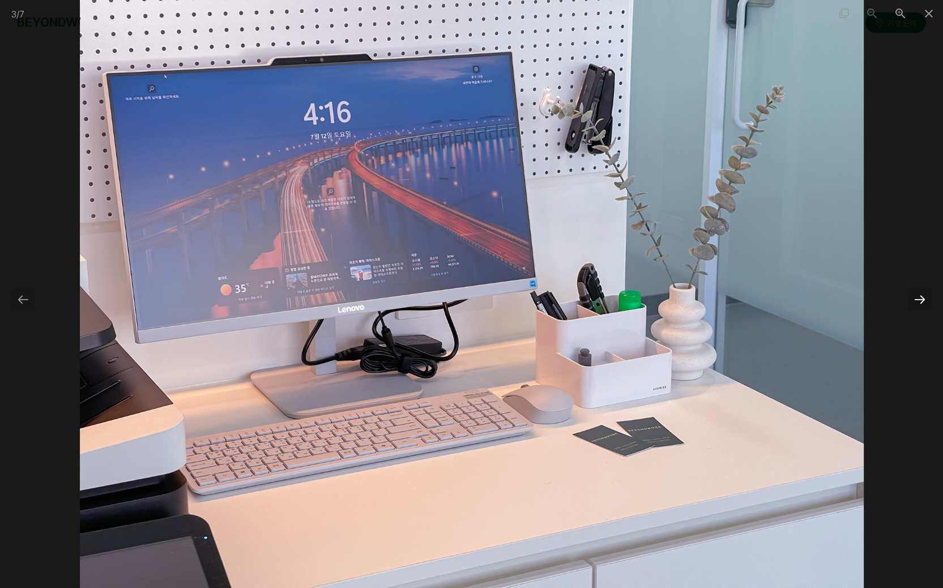
click at [922, 299] on div at bounding box center [920, 299] width 24 height 22
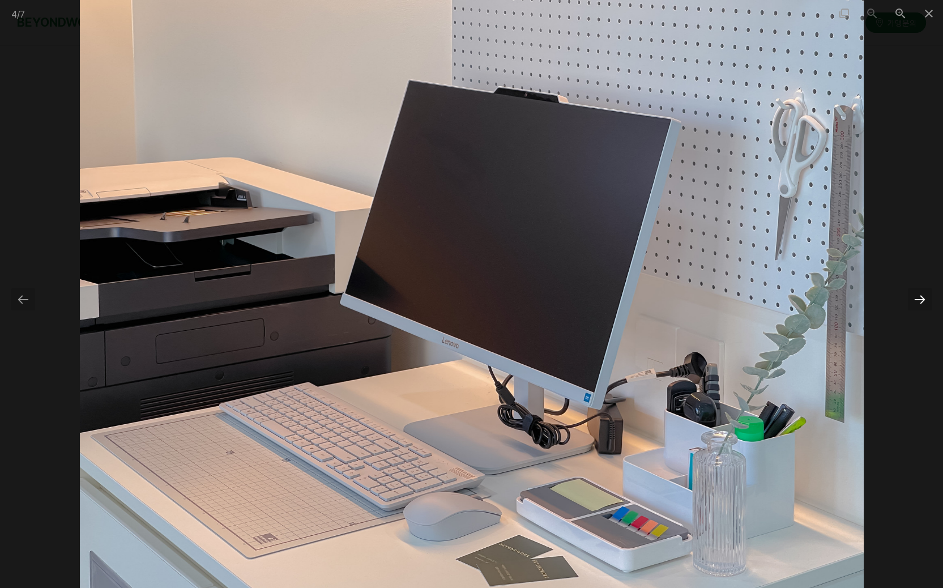
click at [923, 299] on div at bounding box center [920, 299] width 24 height 22
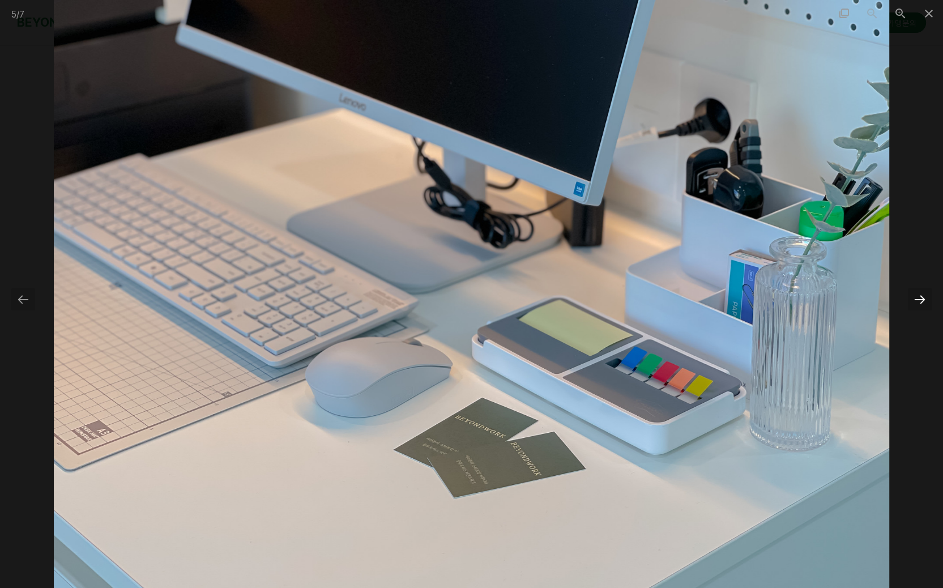
click at [925, 299] on div at bounding box center [920, 299] width 24 height 22
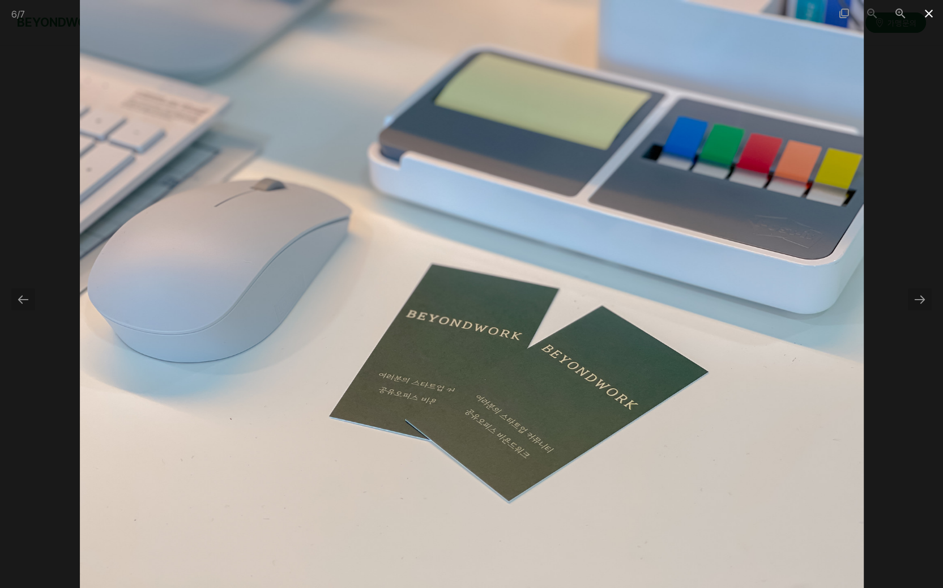
click at [931, 15] on span at bounding box center [929, 13] width 28 height 27
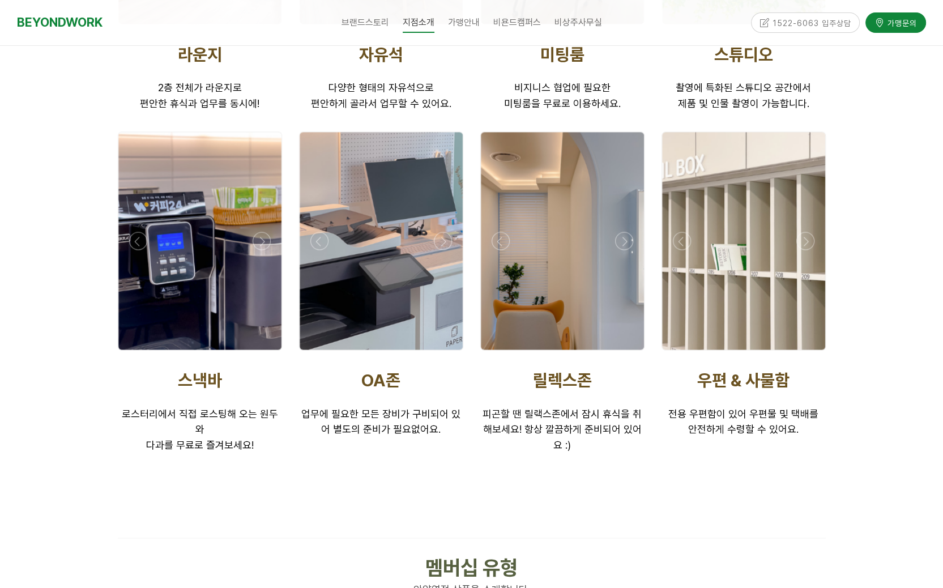
click at [589, 293] on div at bounding box center [562, 241] width 163 height 218
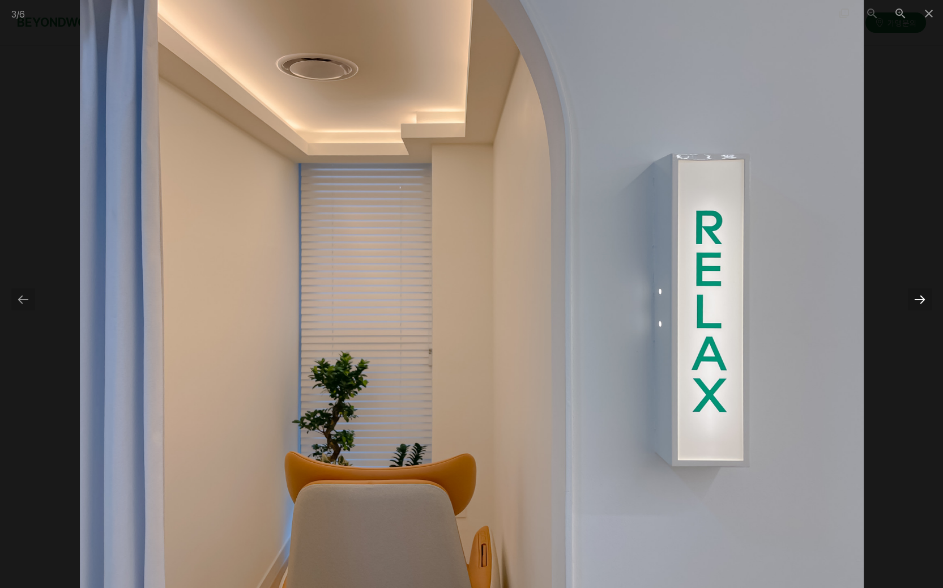
click at [918, 299] on div at bounding box center [920, 299] width 24 height 22
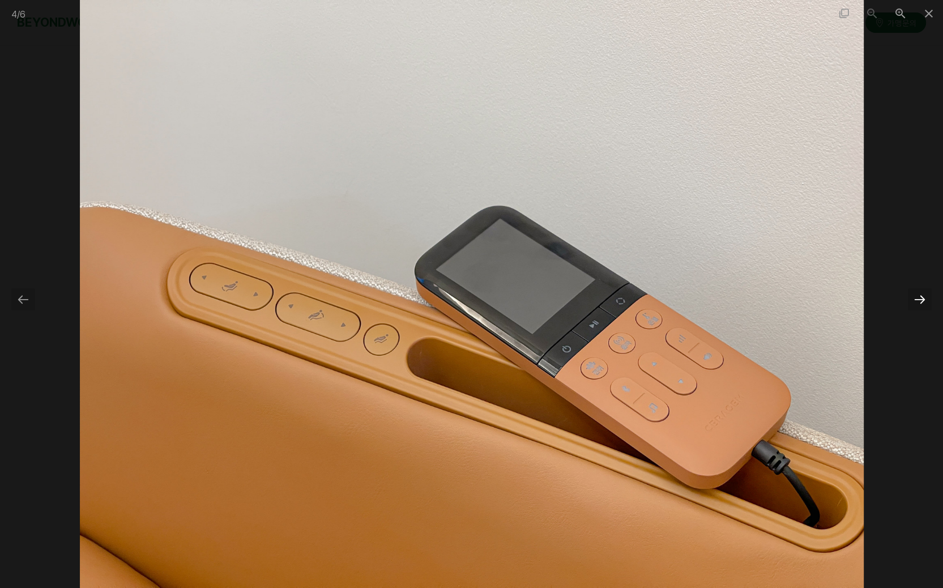
click at [918, 299] on div at bounding box center [920, 299] width 24 height 22
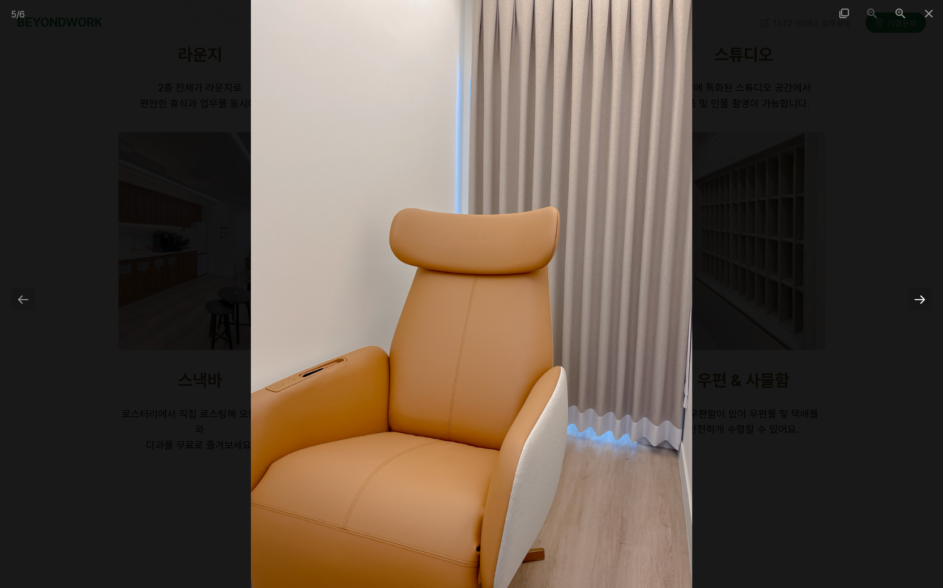
click at [918, 300] on div at bounding box center [920, 299] width 24 height 22
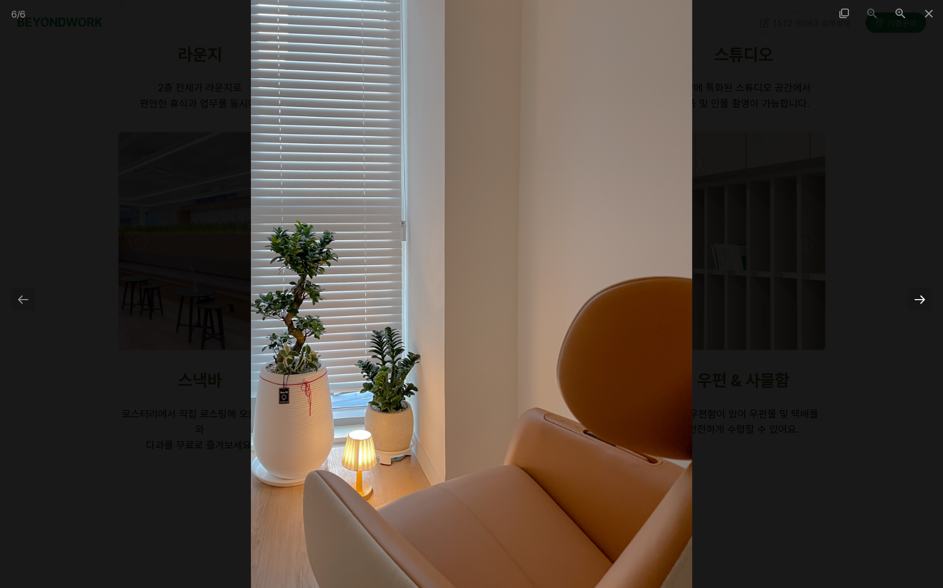
click at [918, 300] on div at bounding box center [920, 299] width 24 height 22
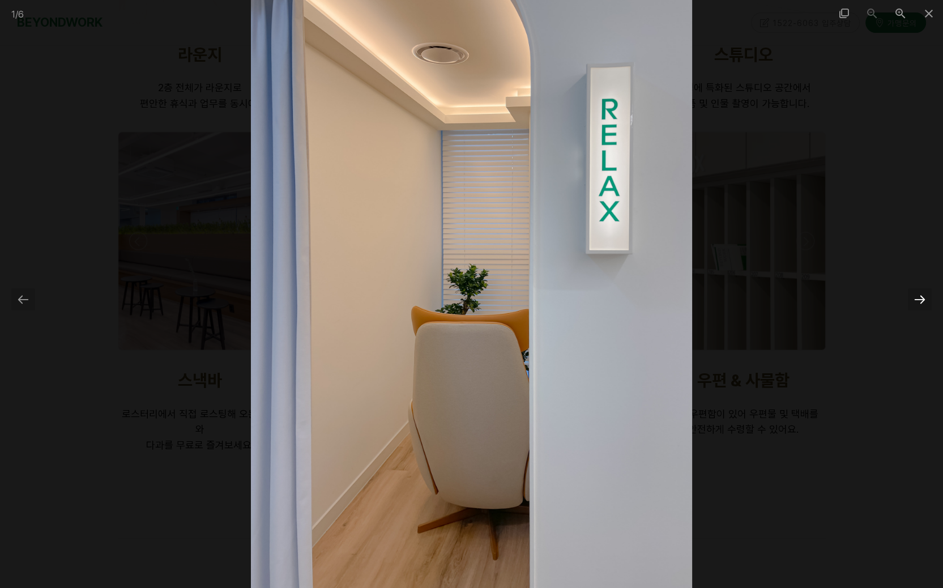
click at [917, 300] on div at bounding box center [920, 299] width 24 height 22
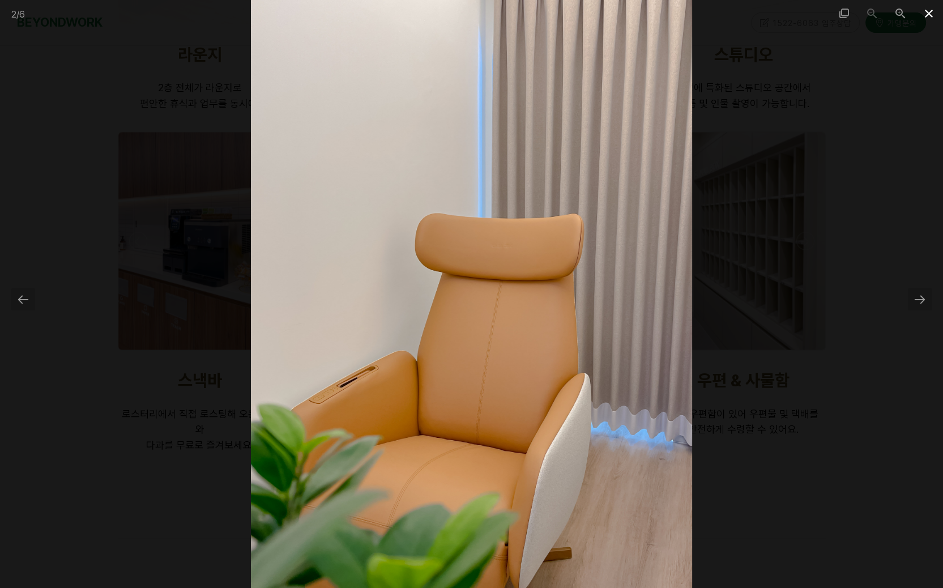
click at [934, 14] on span at bounding box center [929, 13] width 28 height 27
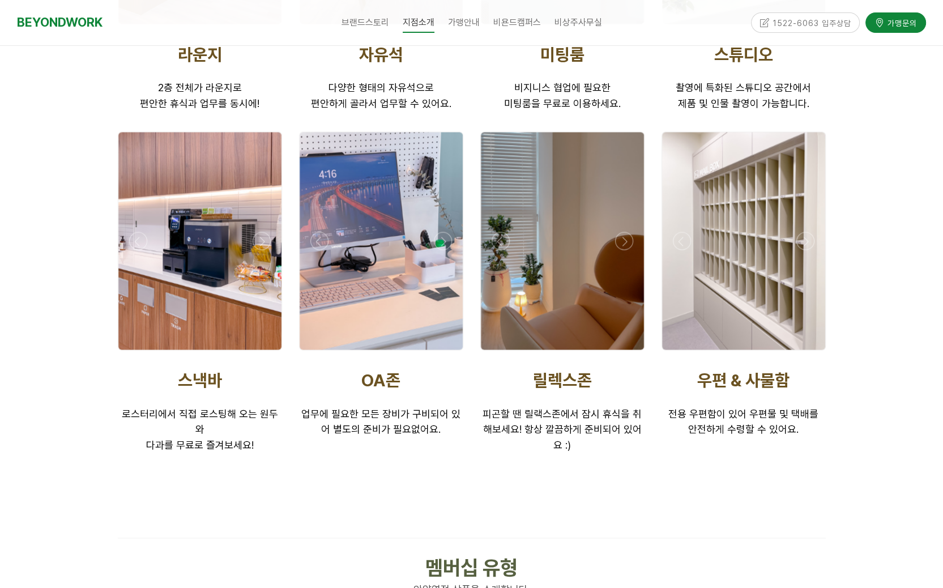
click at [757, 304] on div at bounding box center [743, 241] width 163 height 218
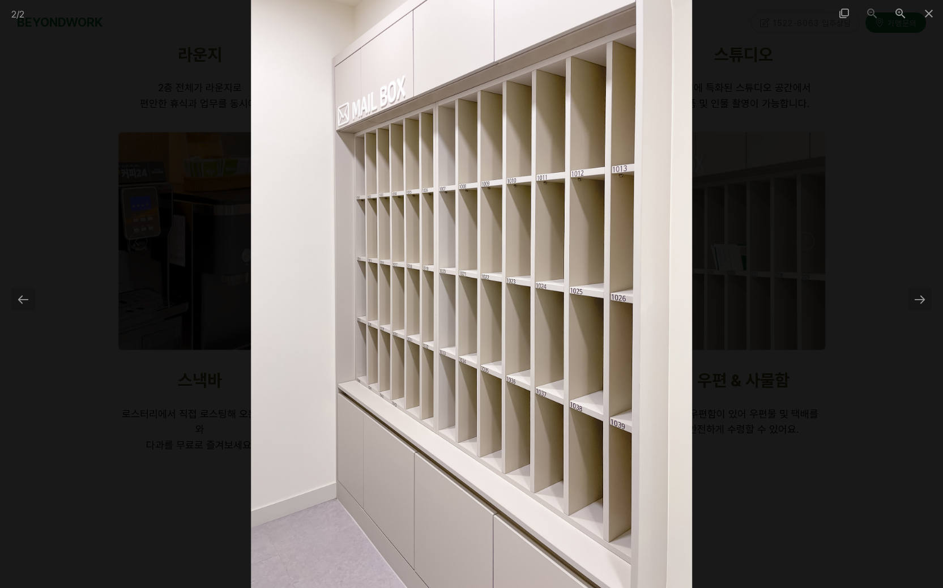
scroll to position [2568, 0]
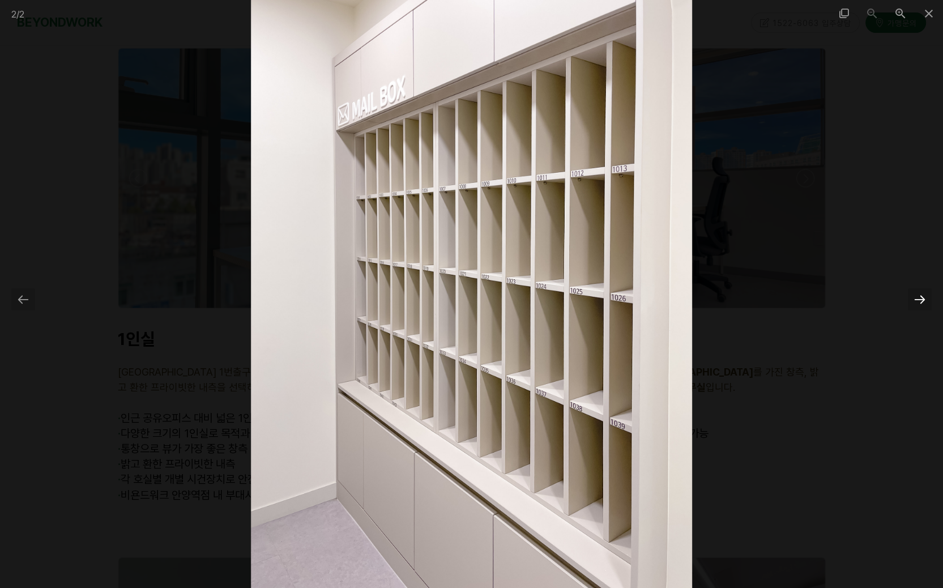
click at [917, 300] on div at bounding box center [920, 299] width 24 height 22
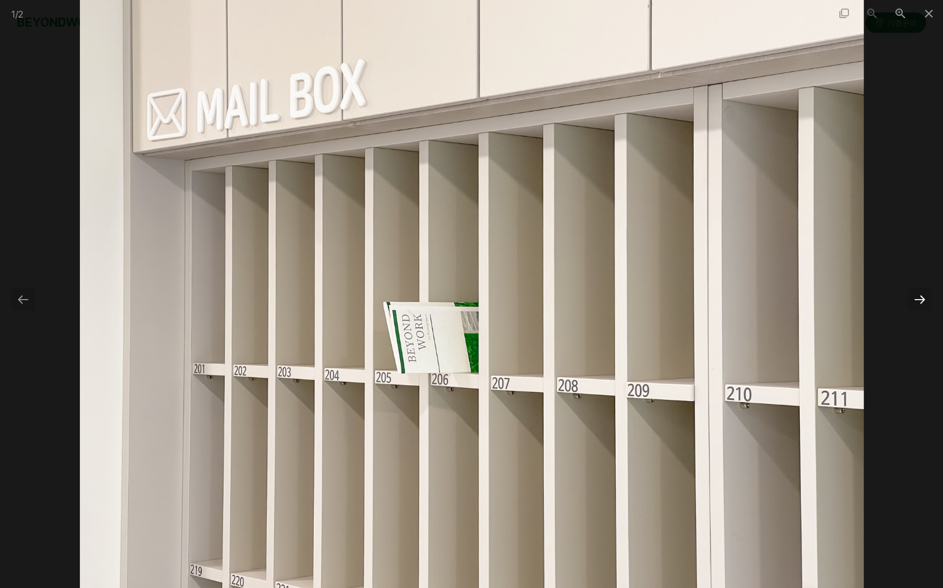
click at [920, 301] on div at bounding box center [920, 299] width 24 height 22
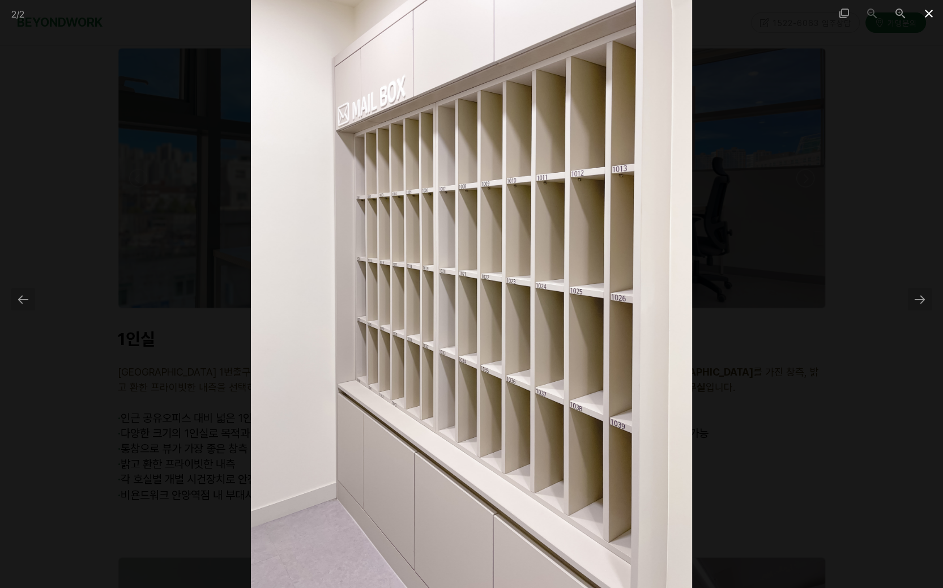
click at [932, 14] on span at bounding box center [929, 13] width 28 height 27
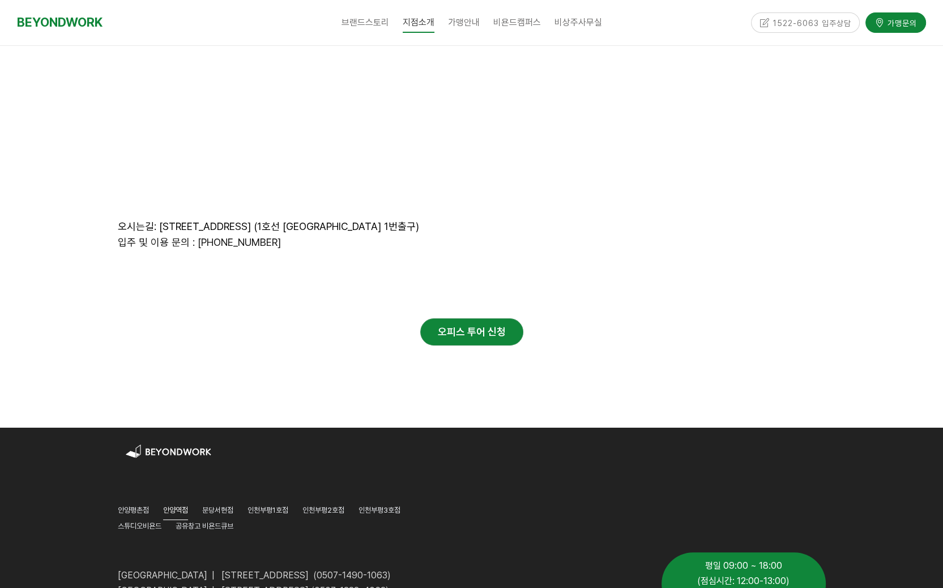
scroll to position [5059, 0]
